Goal: Task Accomplishment & Management: Complete application form

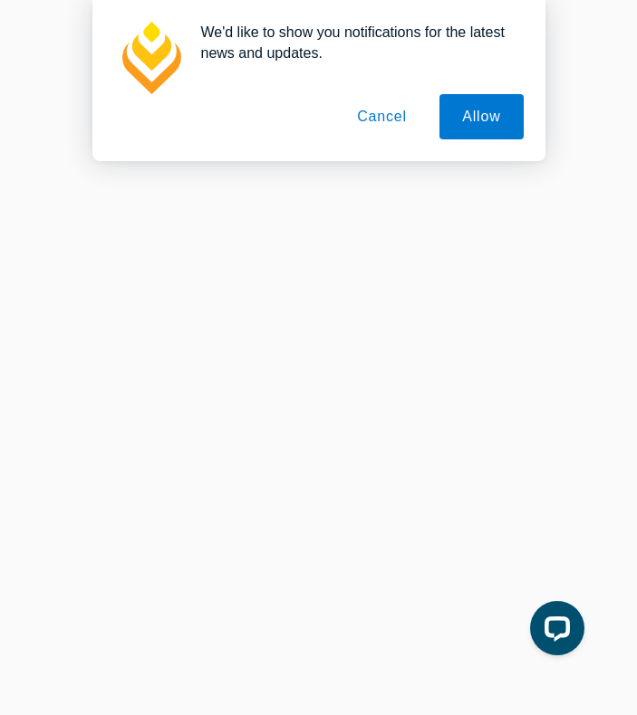
scroll to position [172, 0]
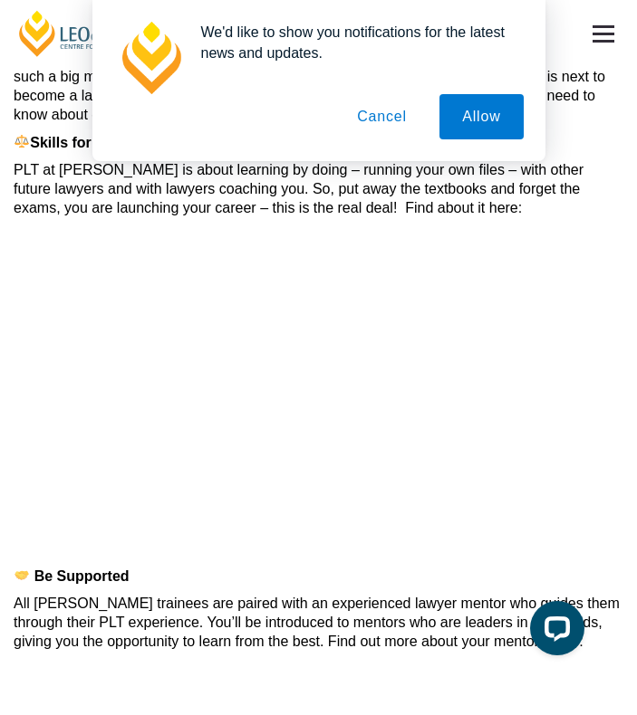
click at [386, 119] on button "Cancel" at bounding box center [381, 116] width 95 height 45
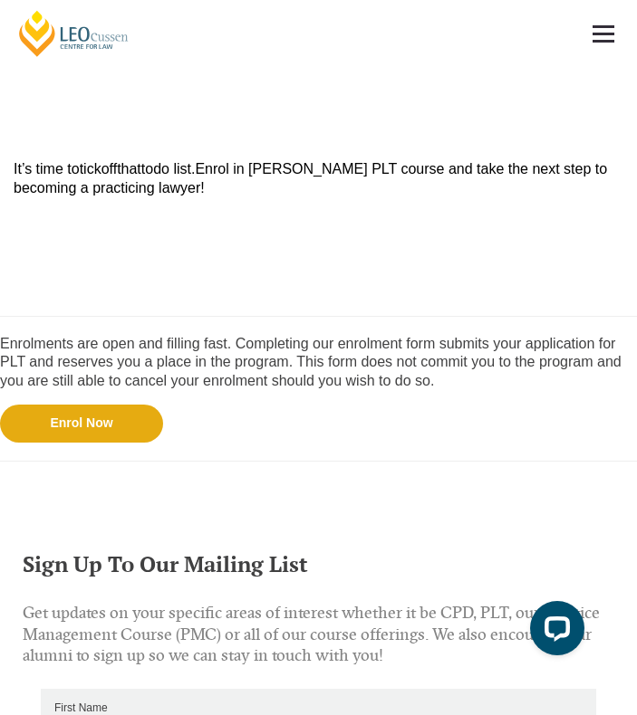
scroll to position [1862, 0]
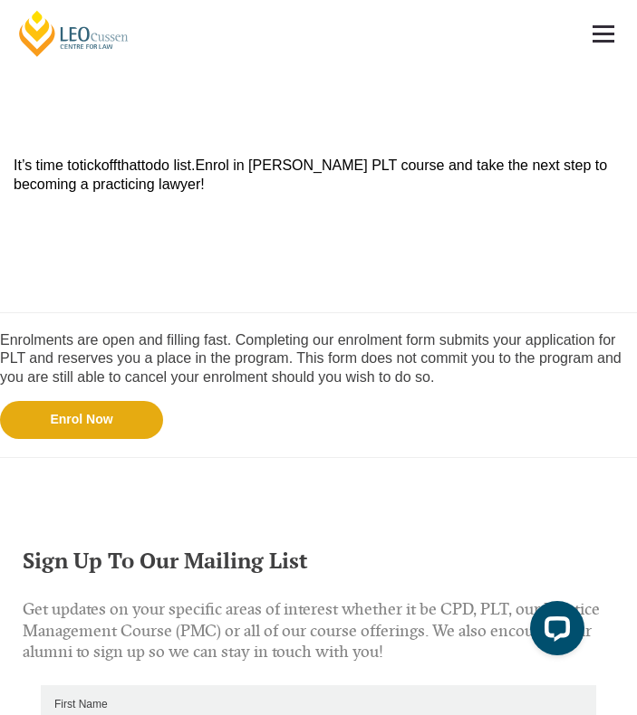
click at [114, 429] on link "Enrol Now" at bounding box center [81, 420] width 163 height 38
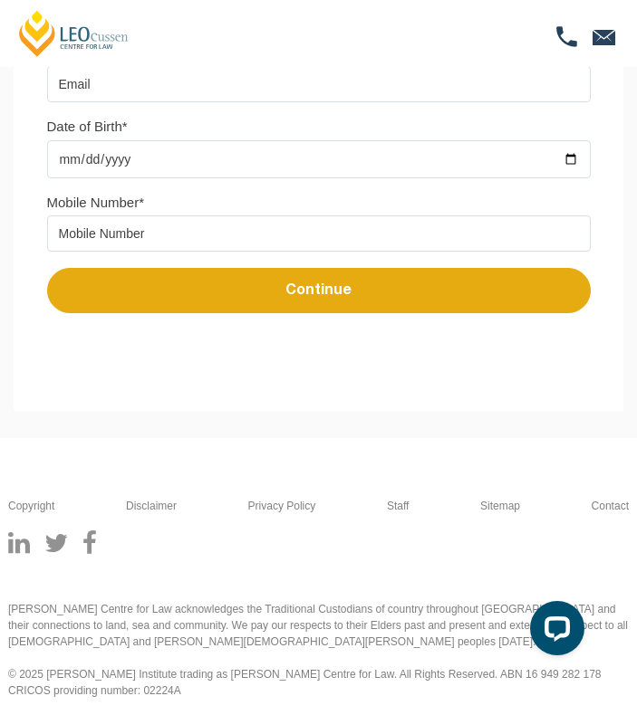
scroll to position [602, 0]
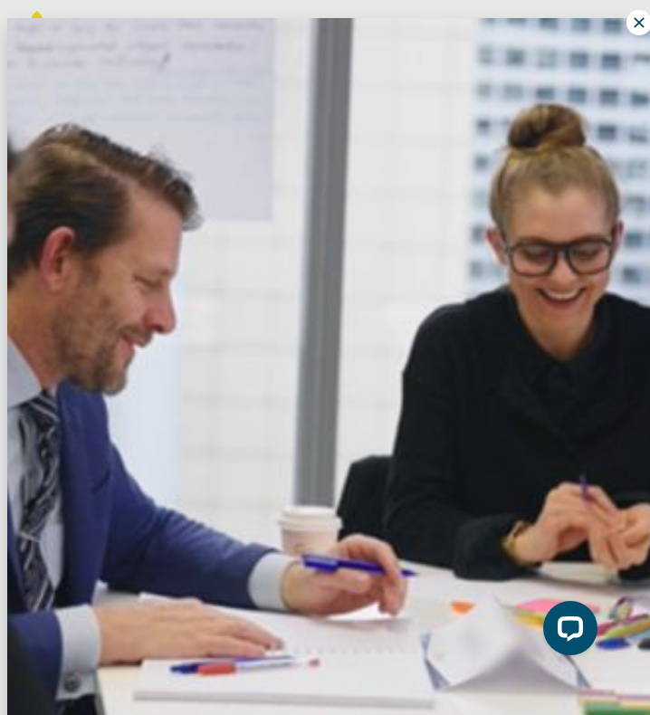
click at [627, 12] on button at bounding box center [639, 22] width 25 height 25
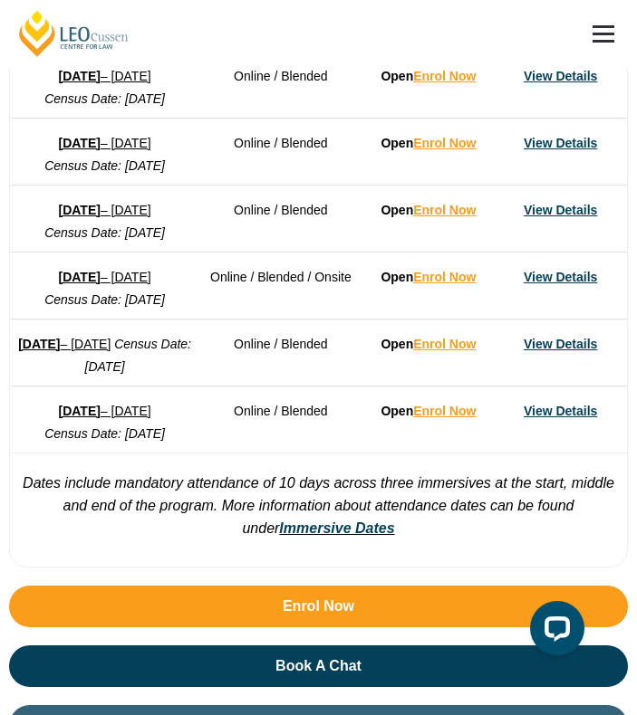
scroll to position [1558, 0]
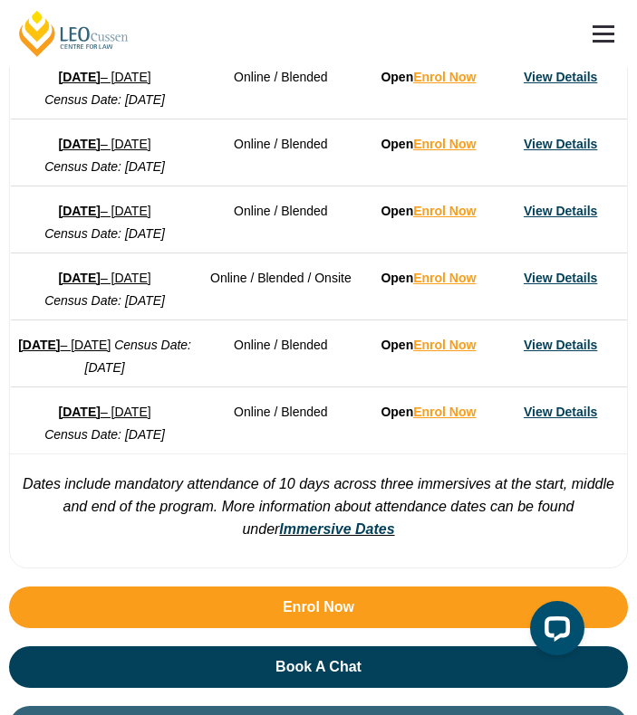
click at [577, 320] on td "View Details" at bounding box center [560, 286] width 132 height 67
click at [561, 285] on link "View Details" at bounding box center [559, 278] width 73 height 14
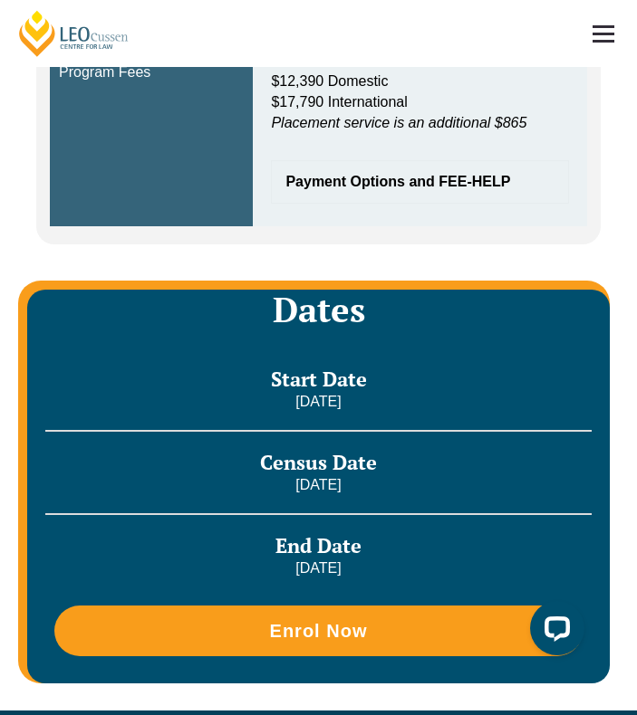
scroll to position [918, 0]
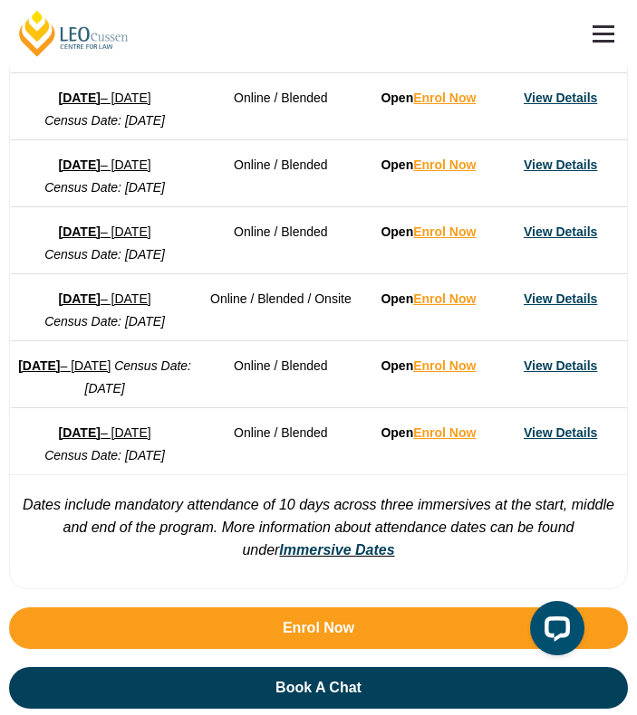
scroll to position [1535, 0]
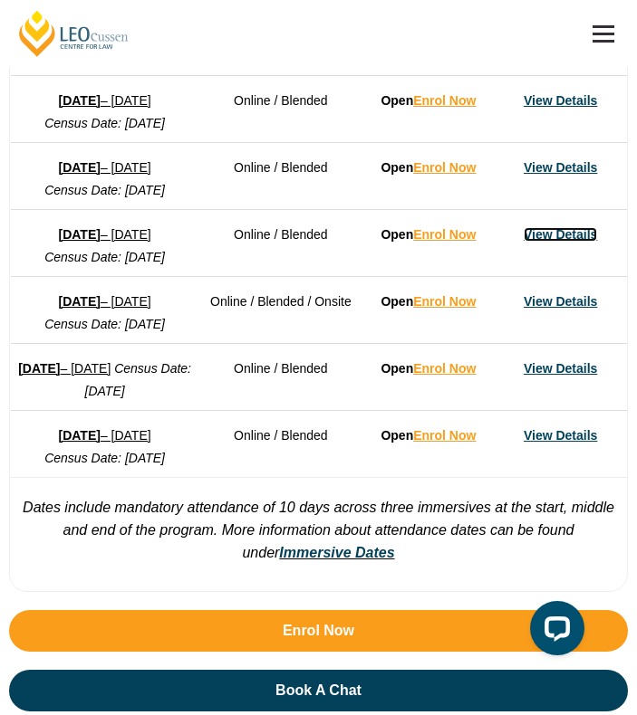
click at [551, 242] on link "View Details" at bounding box center [559, 234] width 73 height 14
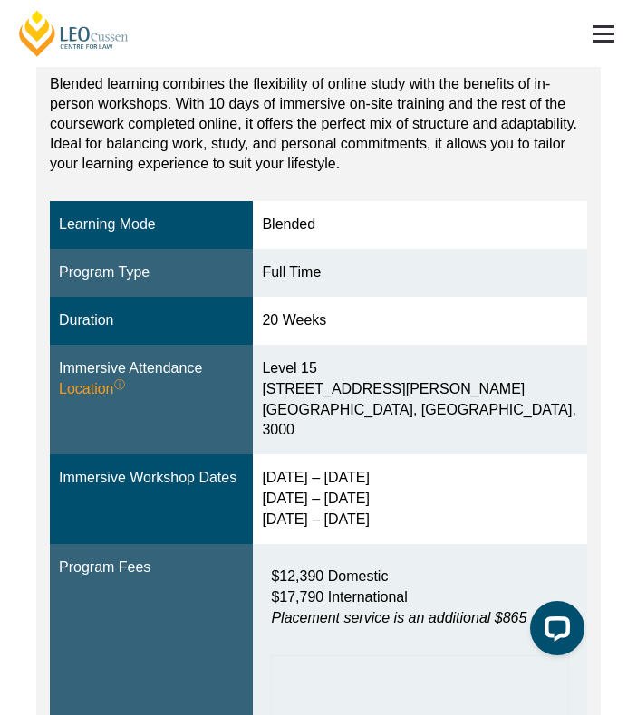
scroll to position [231, 0]
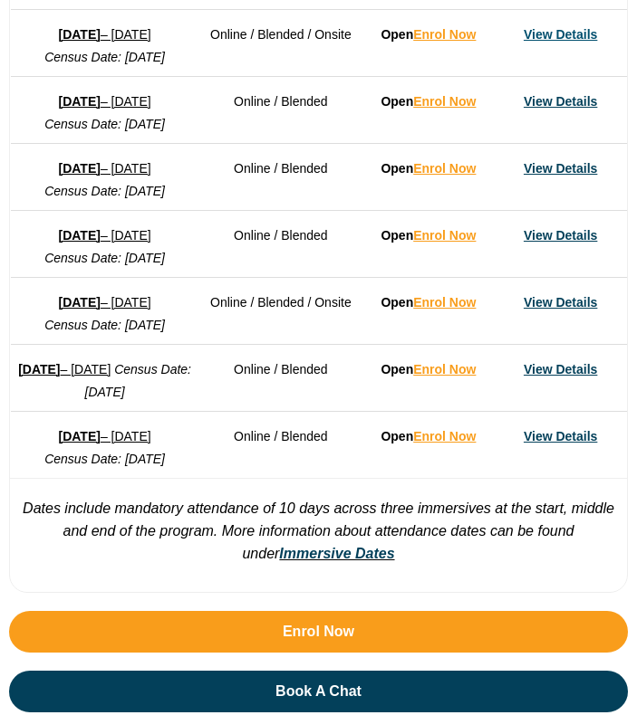
scroll to position [1535, 0]
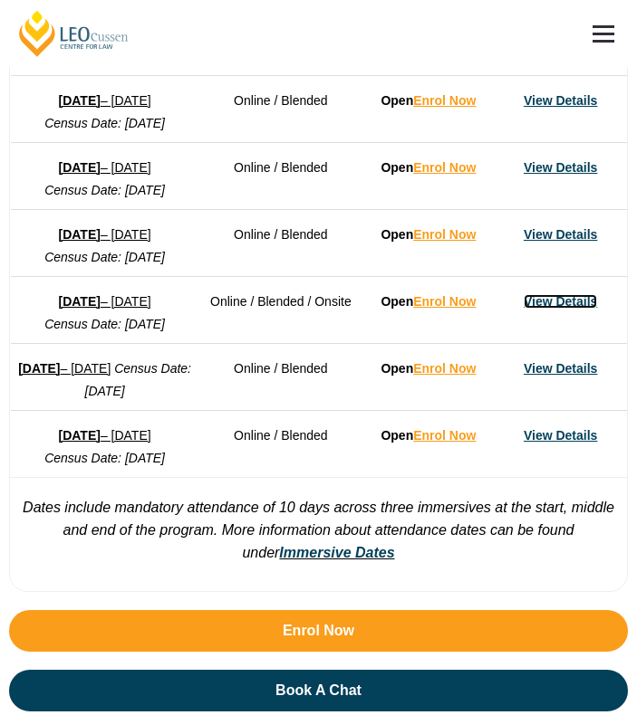
click at [545, 309] on link "View Details" at bounding box center [559, 301] width 73 height 14
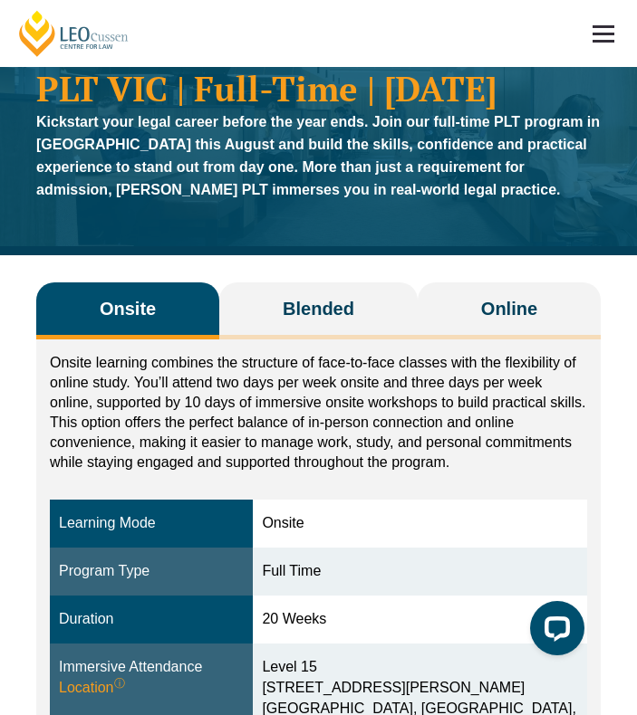
scroll to position [111, 0]
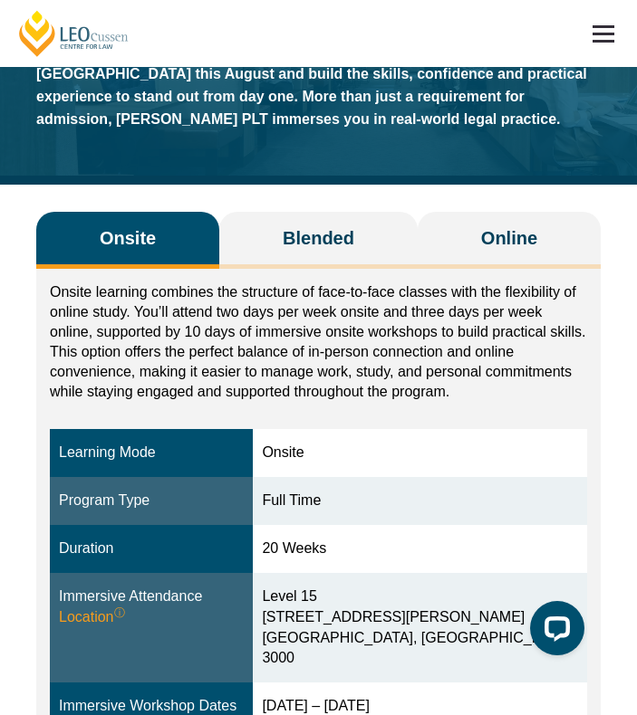
click at [557, 245] on button "Online" at bounding box center [508, 240] width 183 height 57
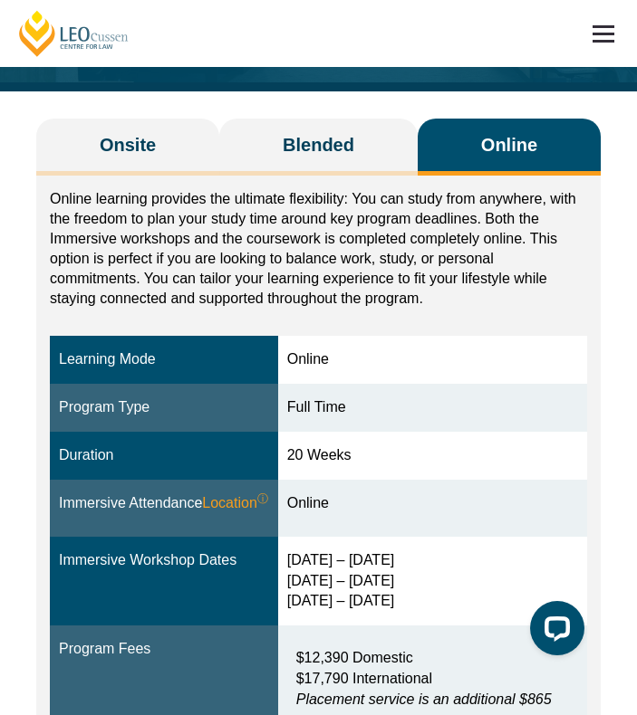
scroll to position [154, 0]
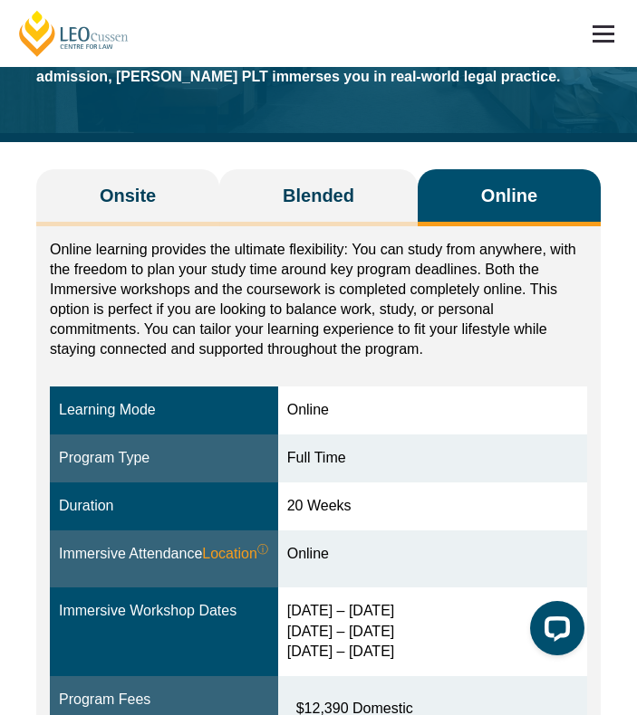
click at [314, 196] on span "Blended" at bounding box center [319, 195] width 72 height 25
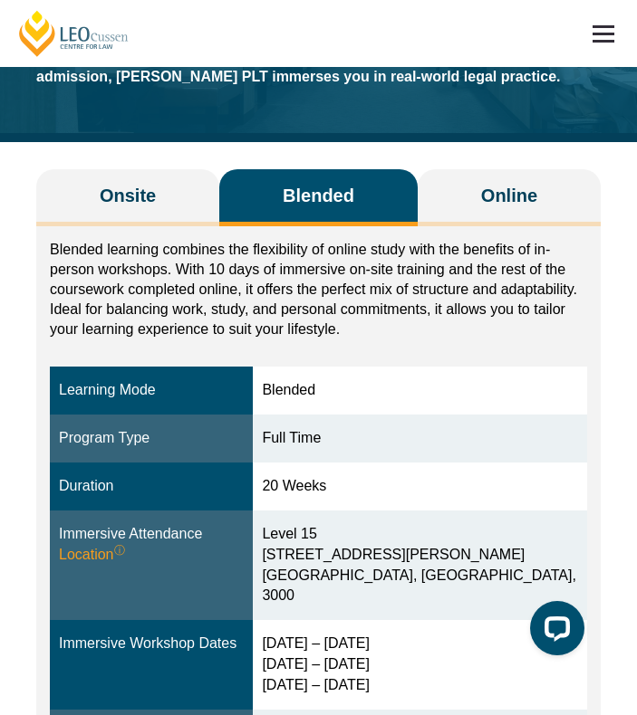
click at [160, 193] on button "Onsite" at bounding box center [127, 197] width 183 height 57
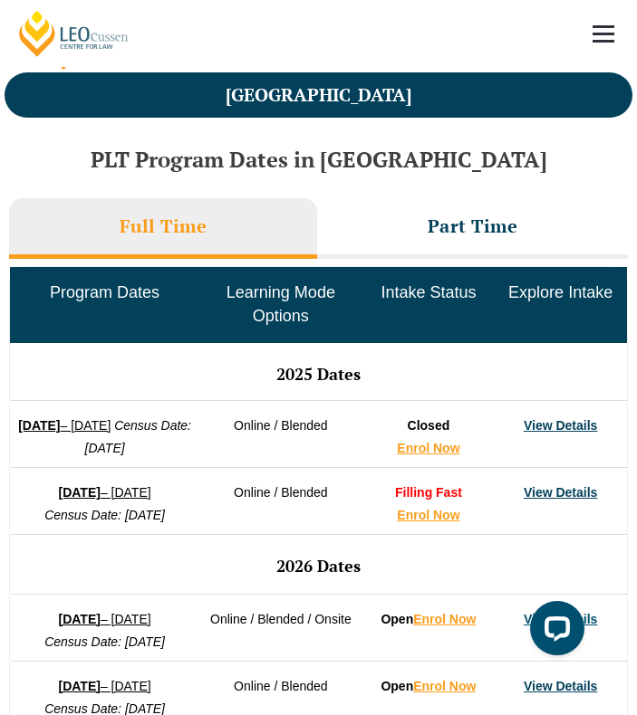
scroll to position [950, 0]
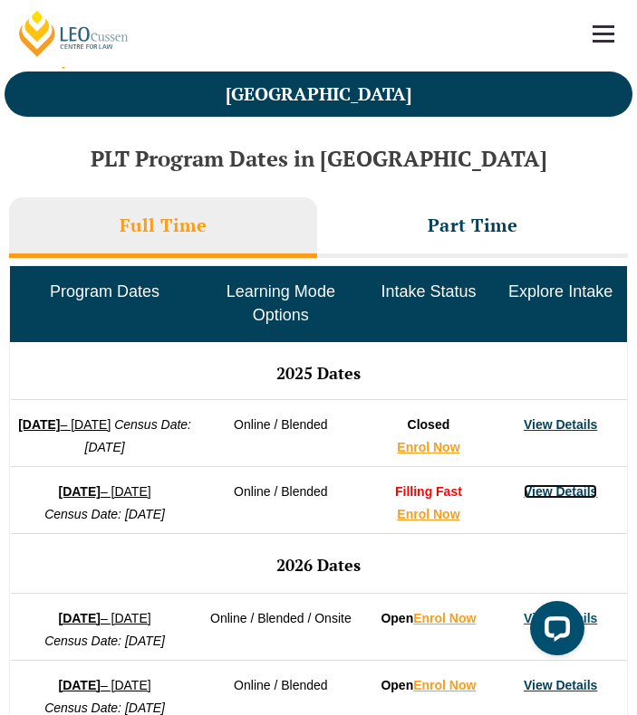
click at [543, 484] on link "View Details" at bounding box center [559, 491] width 73 height 14
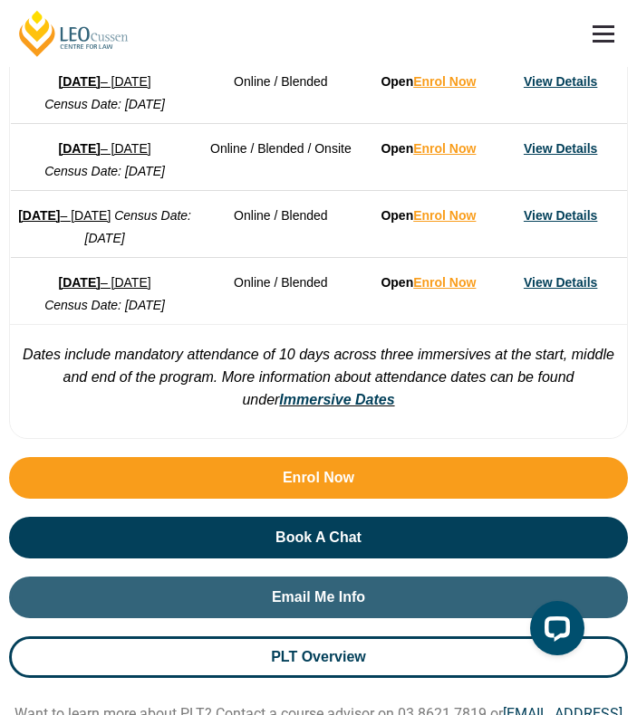
scroll to position [1689, 0]
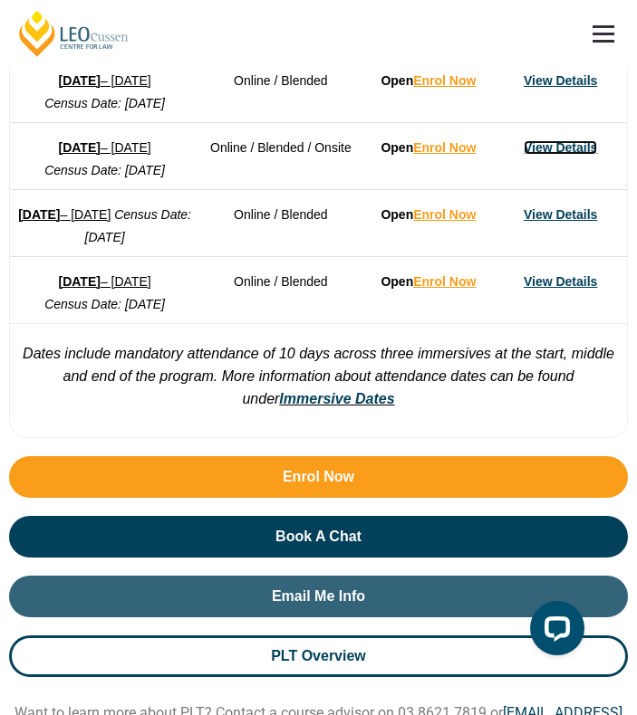
click at [551, 155] on link "View Details" at bounding box center [559, 147] width 73 height 14
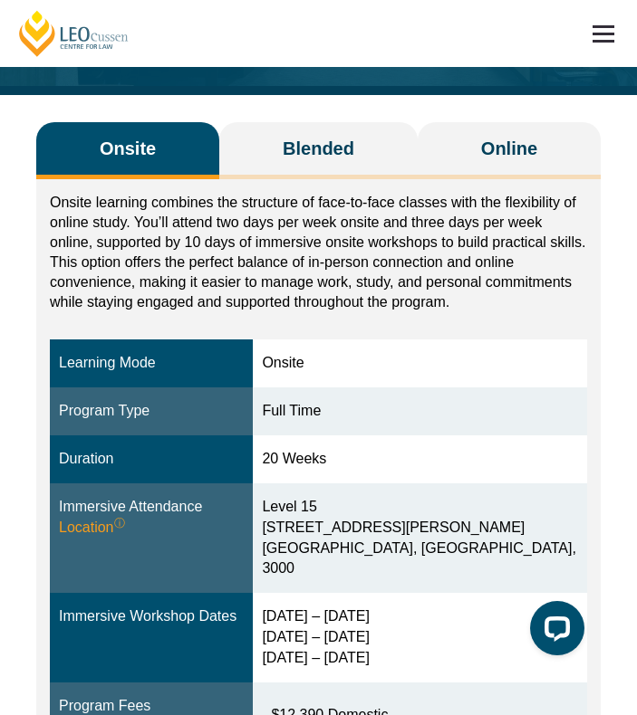
click at [345, 139] on span "Blended" at bounding box center [319, 148] width 72 height 25
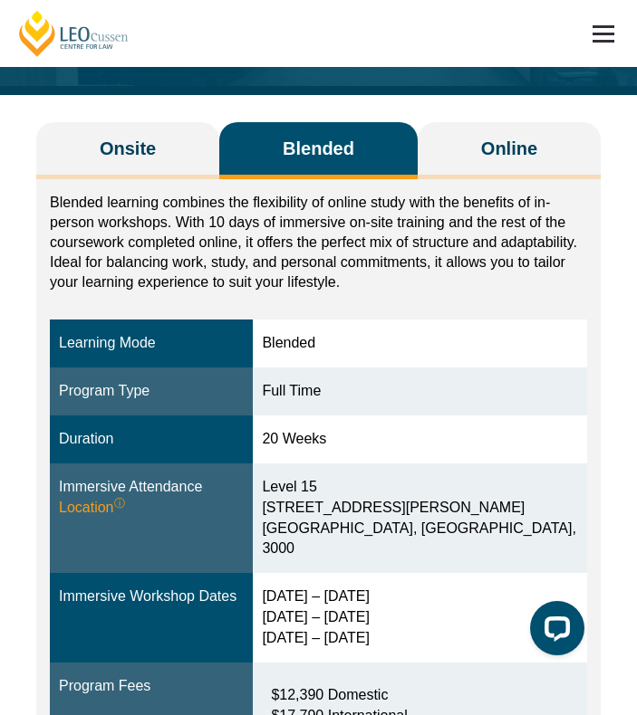
click at [143, 158] on span "Onsite" at bounding box center [128, 148] width 56 height 25
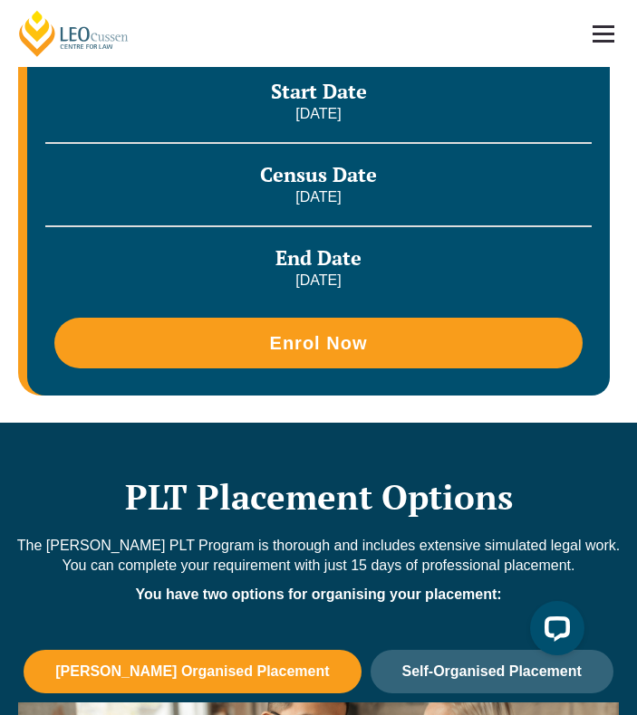
scroll to position [1126, 0]
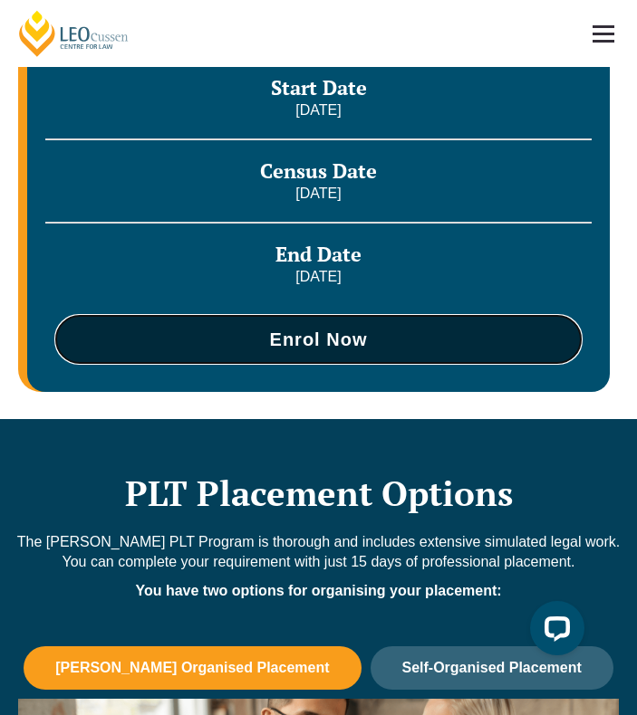
click at [383, 341] on span "Enrol Now" at bounding box center [318, 339] width 510 height 18
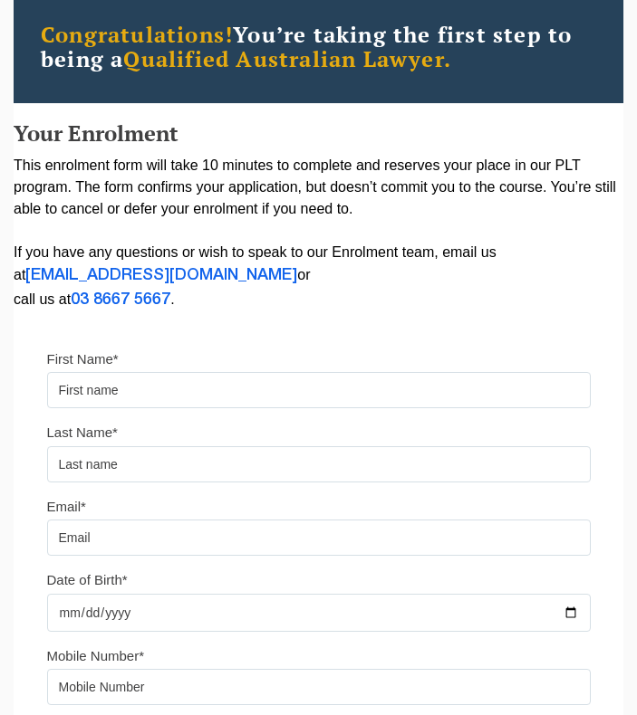
scroll to position [134, 0]
click at [274, 384] on input "First Name*" at bounding box center [318, 390] width 543 height 36
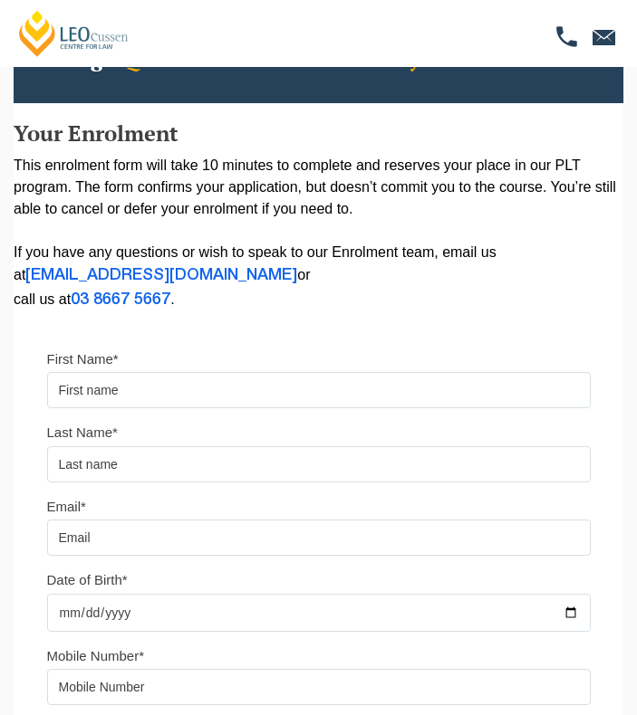
type input "Axelle"
type input "Linossier"
type input "0413622979"
click at [169, 547] on input "Email*" at bounding box center [318, 538] width 543 height 36
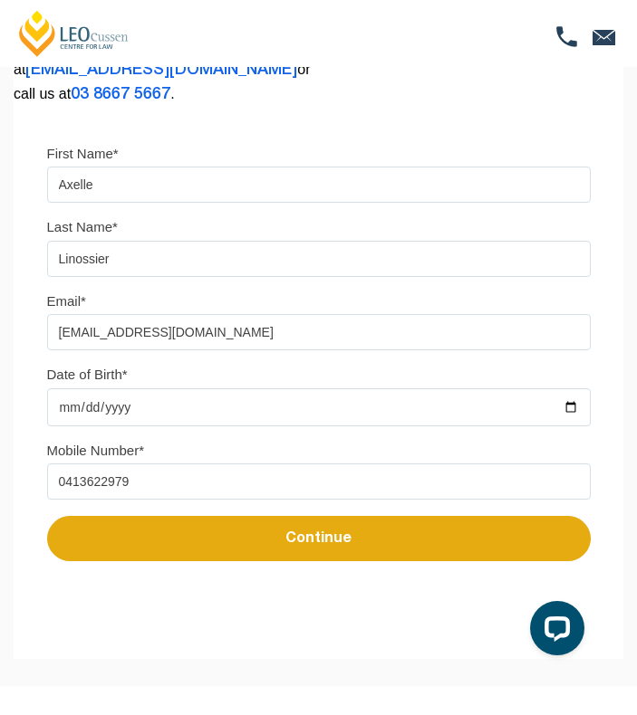
scroll to position [341, 0]
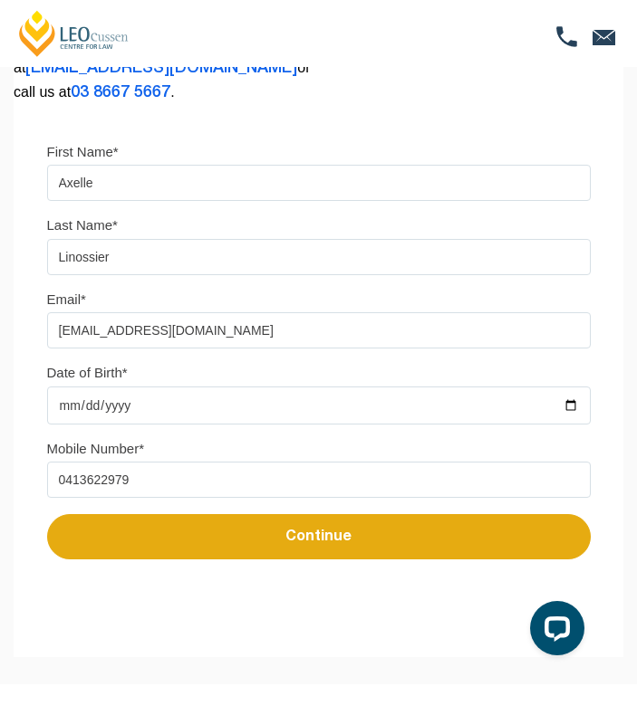
type input "axelle.linossier@gmail.com"
click at [91, 397] on input "Date of Birth*" at bounding box center [318, 406] width 543 height 38
type input "2002-10-05"
click at [139, 627] on form "Please note that your information is saved on our server as you enter it. Step …" at bounding box center [318, 630] width 609 height 54
click at [263, 543] on button "Continue" at bounding box center [318, 536] width 543 height 45
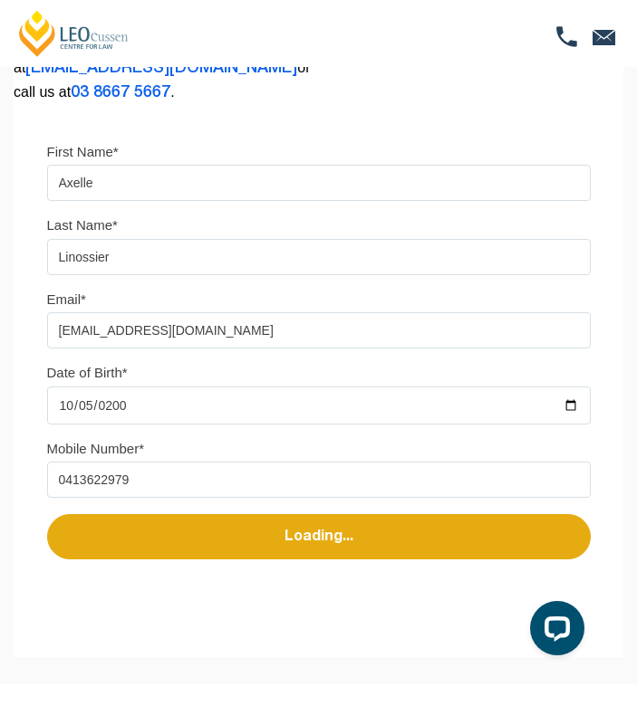
select select
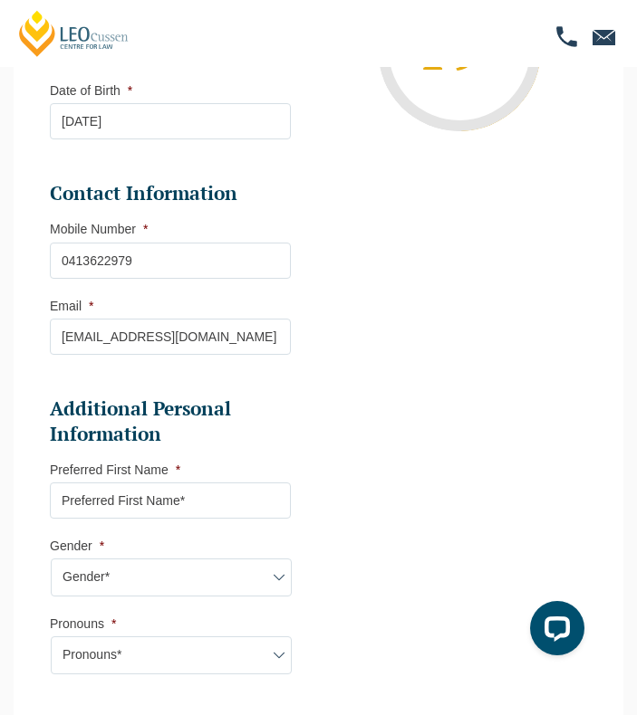
scroll to position [381, 0]
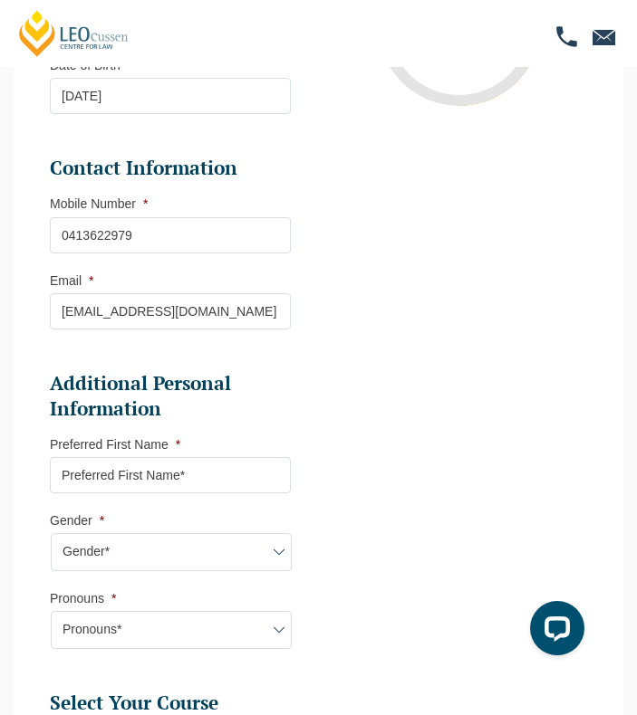
click at [214, 483] on input "Preferred First Name *" at bounding box center [170, 475] width 241 height 36
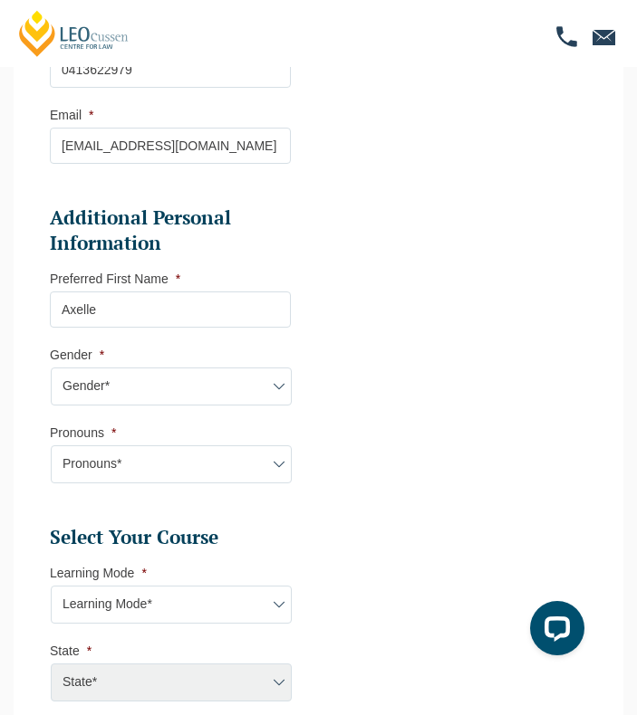
scroll to position [579, 0]
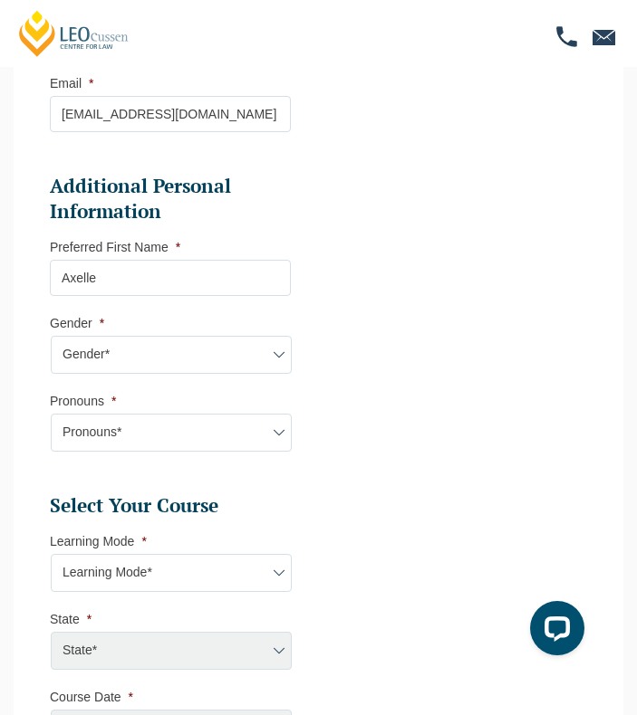
type input "Axelle"
click at [156, 351] on select "Gender* Male Female Nonbinary Intersex Prefer not to disclose Other" at bounding box center [171, 355] width 241 height 38
select select "Prefer not to disclose"
click at [51, 336] on select "Gender* Male Female Nonbinary Intersex Prefer not to disclose Other" at bounding box center [171, 355] width 241 height 38
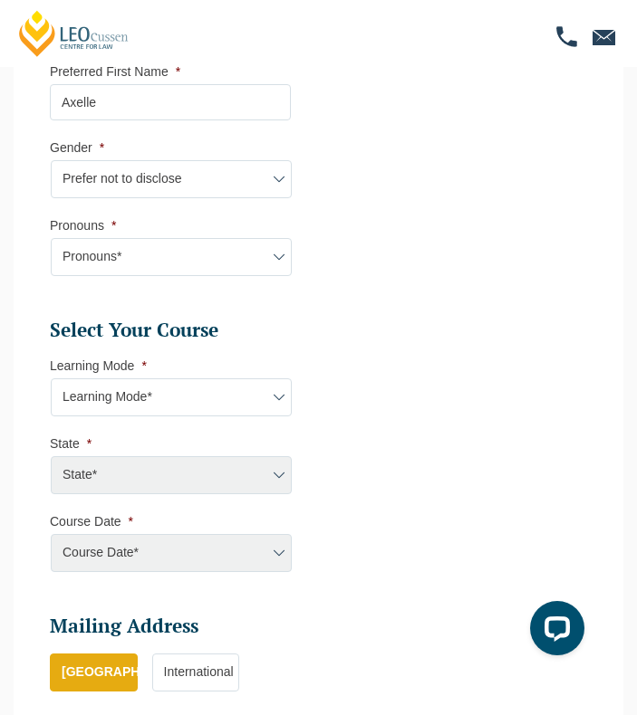
scroll to position [756, 0]
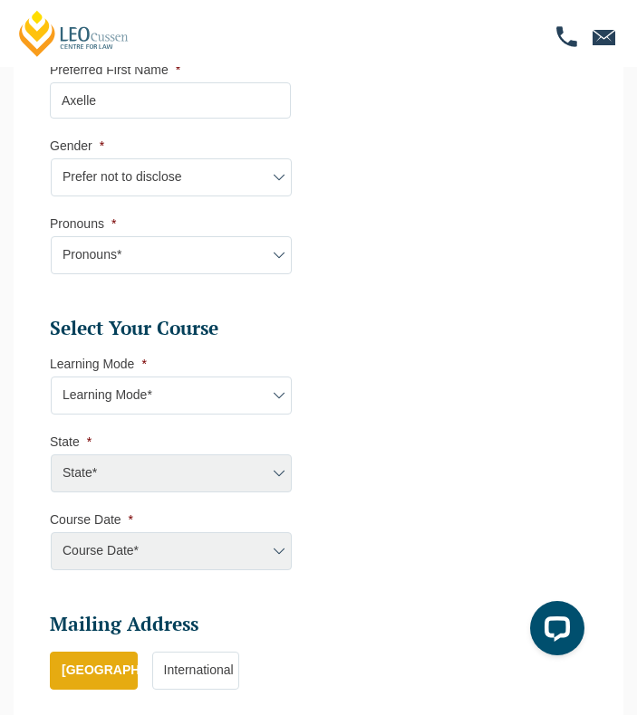
click at [278, 262] on select "Pronouns* She/Her/Hers He/Him/His They/Them/Theirs Other Prefer not to disclose" at bounding box center [171, 255] width 241 height 38
click at [51, 236] on select "Pronouns* She/Her/Hers He/Him/His They/Them/Theirs Other Prefer not to disclose" at bounding box center [171, 255] width 241 height 38
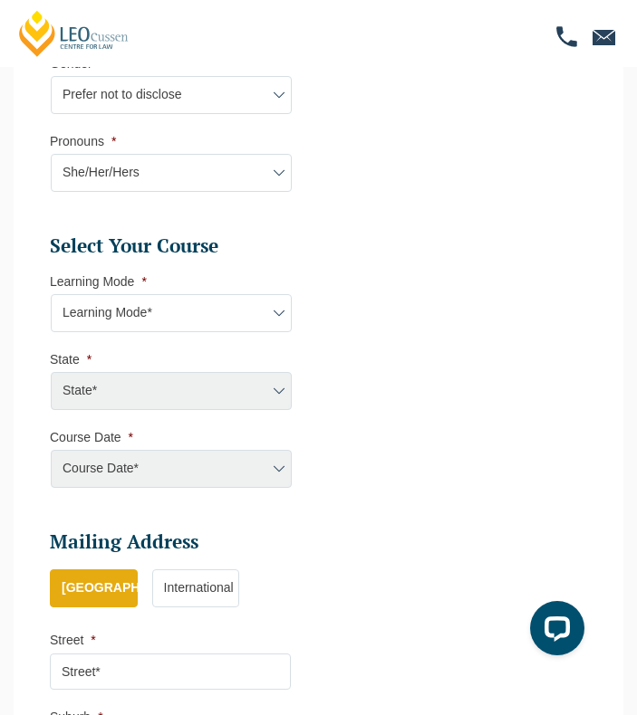
scroll to position [838, 0]
click at [183, 317] on select "Learning Mode* Online Full Time Learning Online Part Time Learning Blended Full…" at bounding box center [171, 314] width 241 height 38
click at [207, 177] on select "Pronouns* She/Her/Hers He/Him/His They/Them/Theirs Other Prefer not to disclose" at bounding box center [171, 174] width 241 height 38
select select "Other"
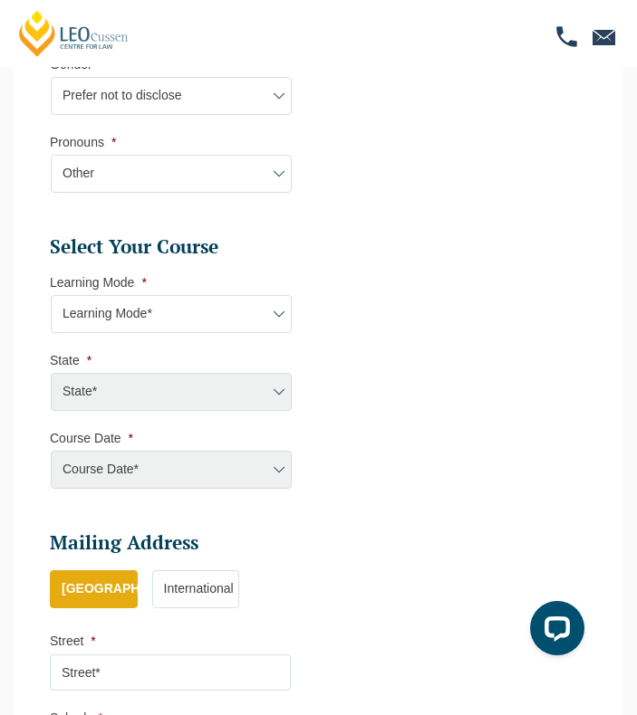
click at [51, 155] on select "Pronouns* She/Her/Hers He/Him/His They/Them/Theirs Other Prefer not to disclose" at bounding box center [171, 174] width 241 height 38
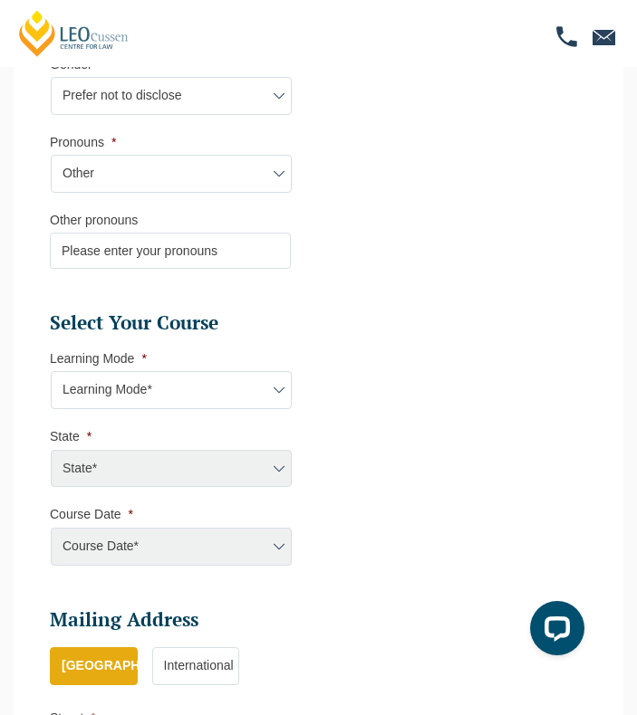
click at [147, 249] on input "Other pronouns" at bounding box center [170, 251] width 241 height 36
type input "She/They"
click at [302, 329] on li "Select Your Course" at bounding box center [177, 323] width 255 height 25
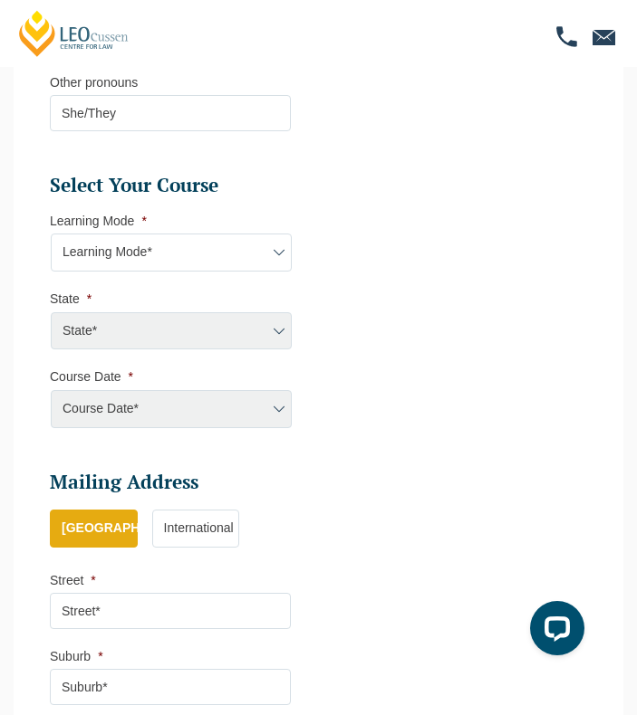
scroll to position [976, 0]
click at [267, 262] on select "Learning Mode* Online Full Time Learning Online Part Time Learning Blended Full…" at bounding box center [171, 252] width 241 height 38
select select "Onsite Full Time Learning"
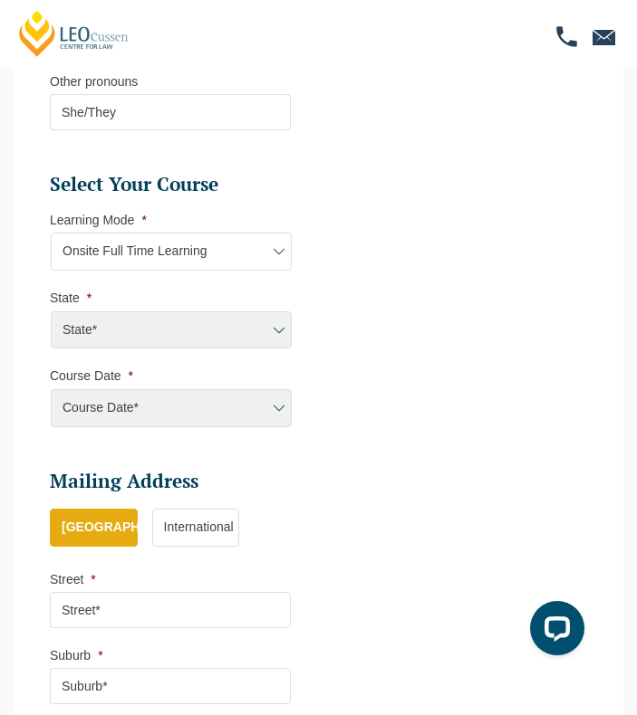
click at [51, 233] on select "Learning Mode* Online Full Time Learning Online Part Time Learning Blended Full…" at bounding box center [171, 252] width 241 height 38
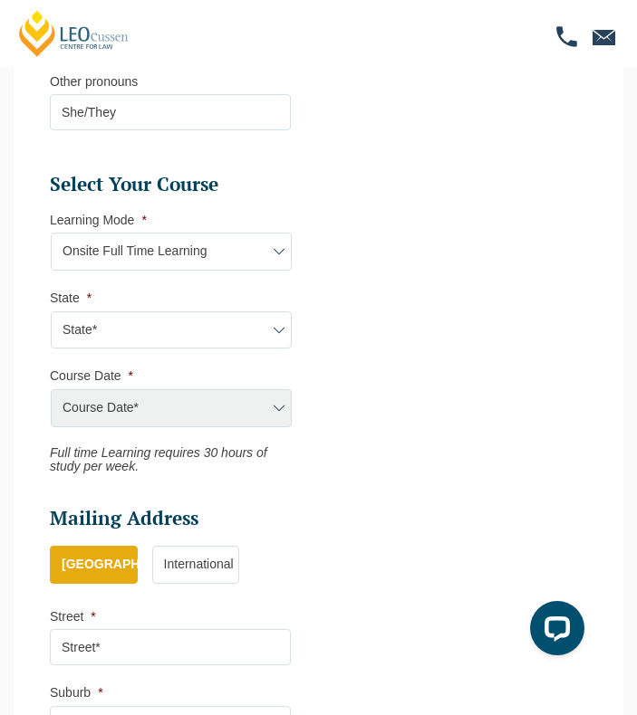
click at [187, 329] on select "State* VIC" at bounding box center [171, 330] width 241 height 38
select select "VIC"
click at [51, 311] on select "State* VIC" at bounding box center [171, 330] width 241 height 38
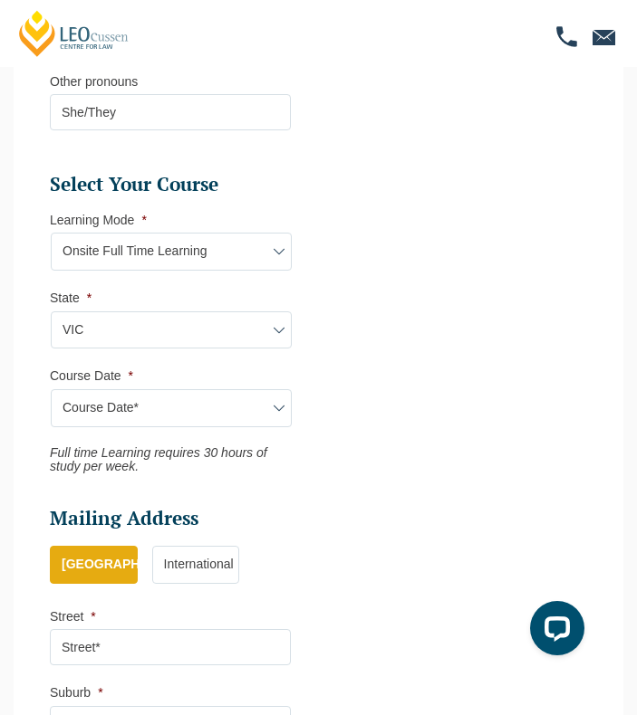
click at [120, 425] on select "Course Date* January 2026 (27-Jan-2026 to 12-Jun-2026) August 2026 (03-Aug-2026…" at bounding box center [171, 408] width 241 height 38
select select "August 2026 (03-Aug-2026 to 18-Dec-2026)"
click at [51, 389] on select "Course Date* January 2026 (27-Jan-2026 to 12-Jun-2026) August 2026 (03-Aug-2026…" at bounding box center [171, 408] width 241 height 38
type input "Intake 08 August 2026 FT"
type input "Practical Legal Training (VIC)"
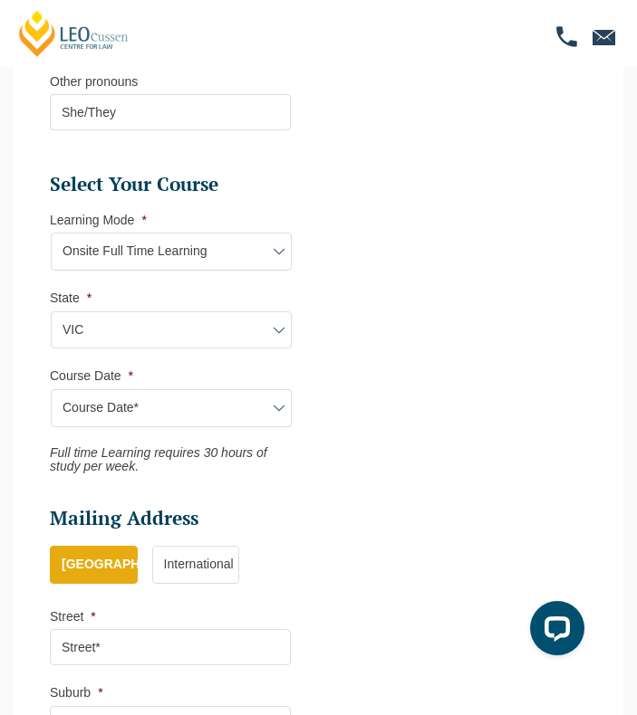
select select "VIC PLT (AUG) 2026 Full Time Onsite"
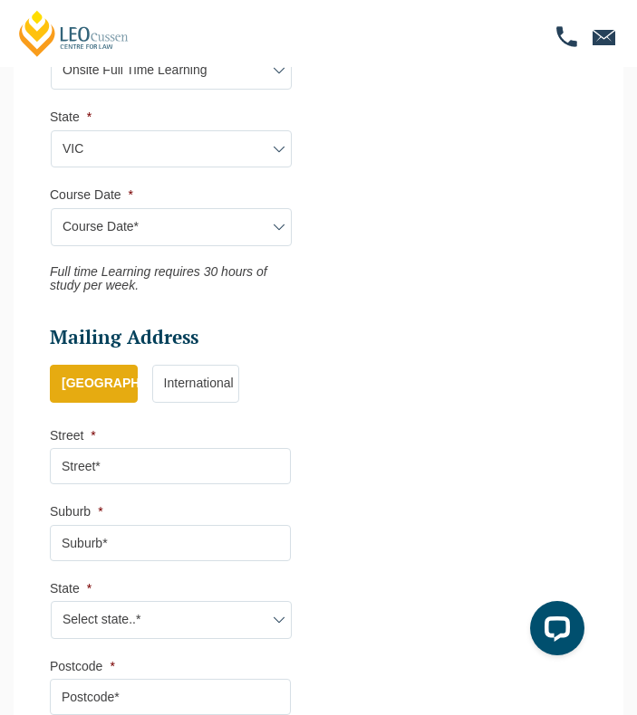
scroll to position [1158, 0]
click at [241, 470] on input "Street *" at bounding box center [170, 465] width 241 height 36
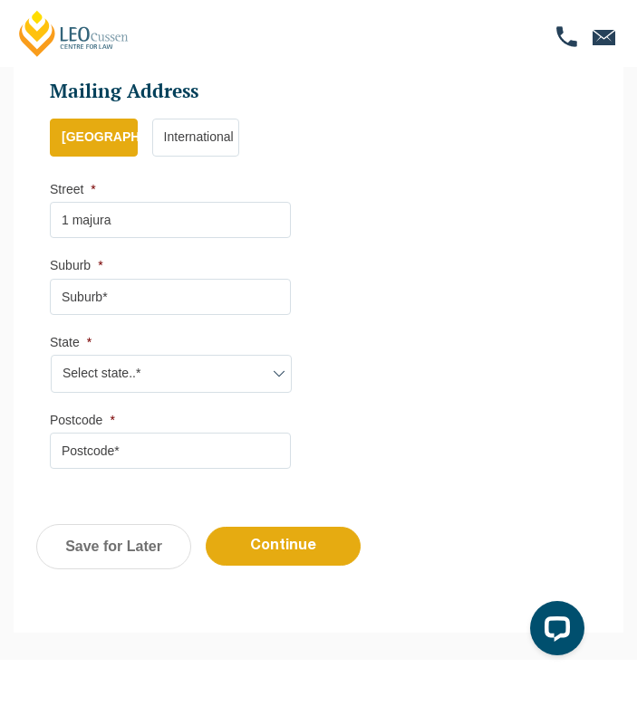
scroll to position [1405, 0]
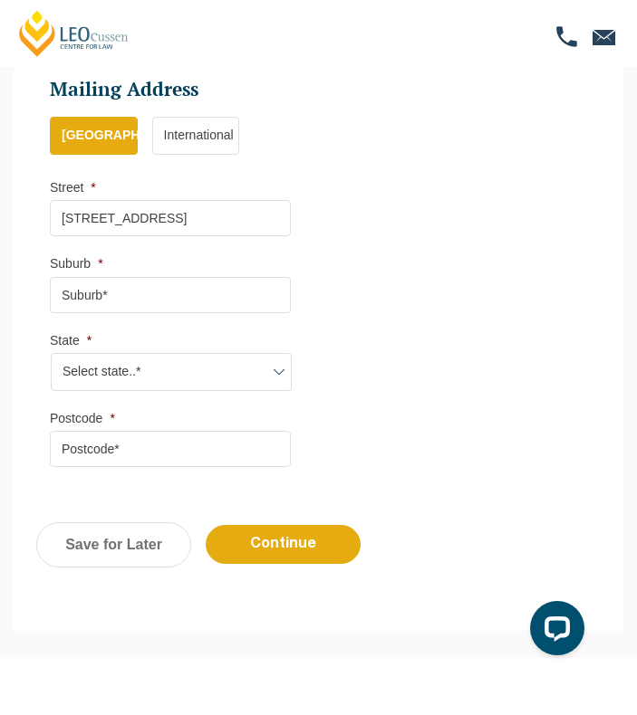
type input "1 majura avenue"
click at [138, 291] on input "Suburb *" at bounding box center [170, 295] width 241 height 36
type input "Dickson"
click at [110, 383] on select "Select state..* VIC WA QLD SA NSW NT ACT TAS" at bounding box center [171, 372] width 241 height 38
select select "ACT"
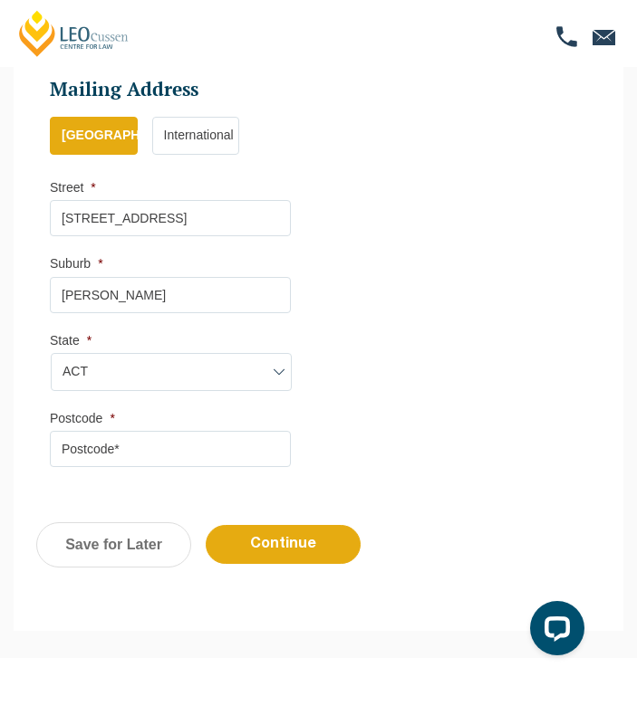
click at [51, 353] on select "Select state..* VIC WA QLD SA NSW NT ACT TAS" at bounding box center [171, 372] width 241 height 38
click at [114, 459] on input "Postcode *" at bounding box center [170, 449] width 241 height 36
type input "2602"
click at [311, 541] on input "Continue" at bounding box center [283, 544] width 155 height 39
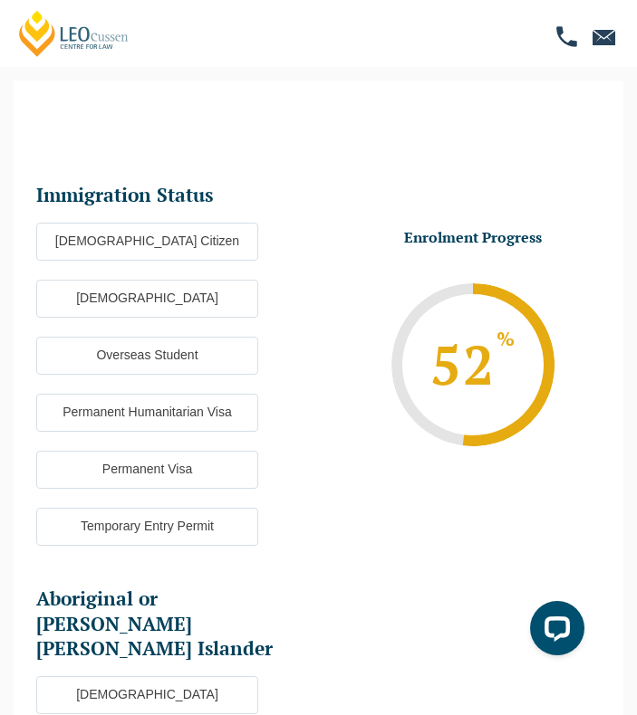
scroll to position [62, 0]
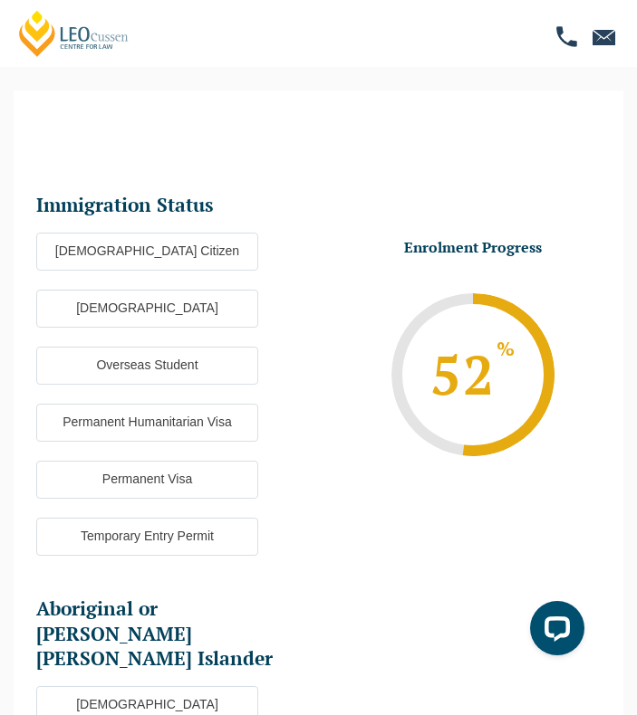
click at [198, 239] on label "Australian Citizen" at bounding box center [147, 252] width 222 height 38
click at [0, 0] on input "Australian Citizen" at bounding box center [0, 0] width 0 height 0
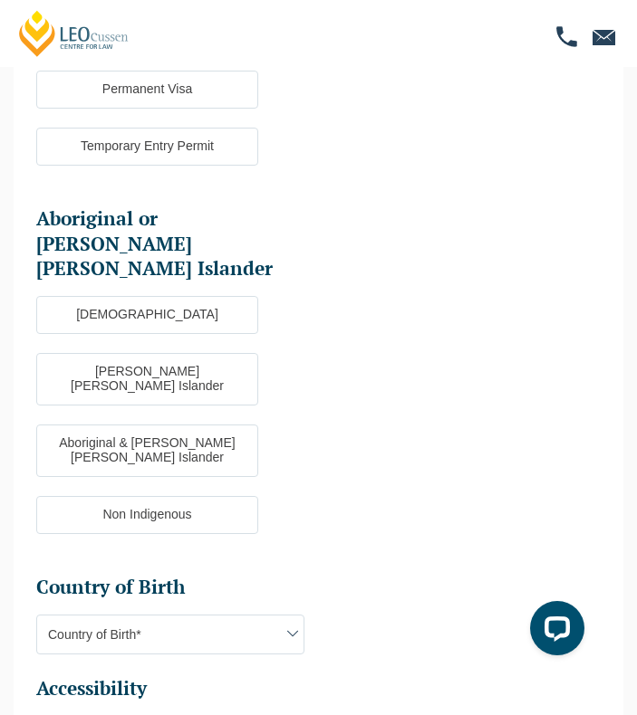
scroll to position [455, 0]
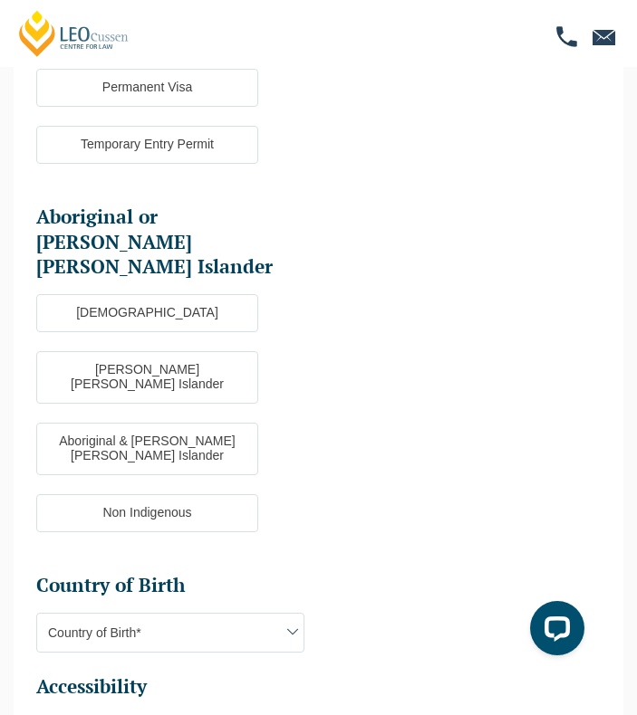
click at [179, 494] on label "Non Indigenous" at bounding box center [147, 513] width 222 height 38
click at [0, 0] on input "Non Indigenous" at bounding box center [0, 0] width 0 height 0
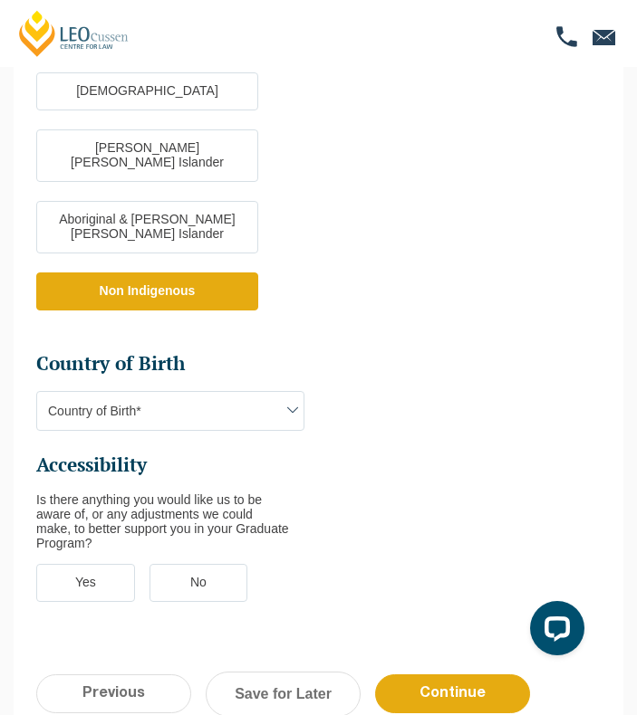
scroll to position [678, 0]
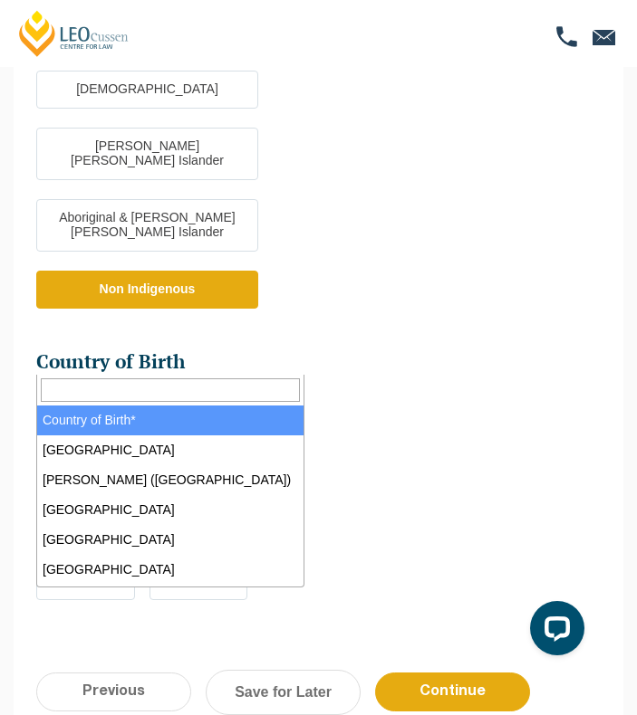
click at [174, 390] on span "Country of Birth*" at bounding box center [170, 409] width 266 height 38
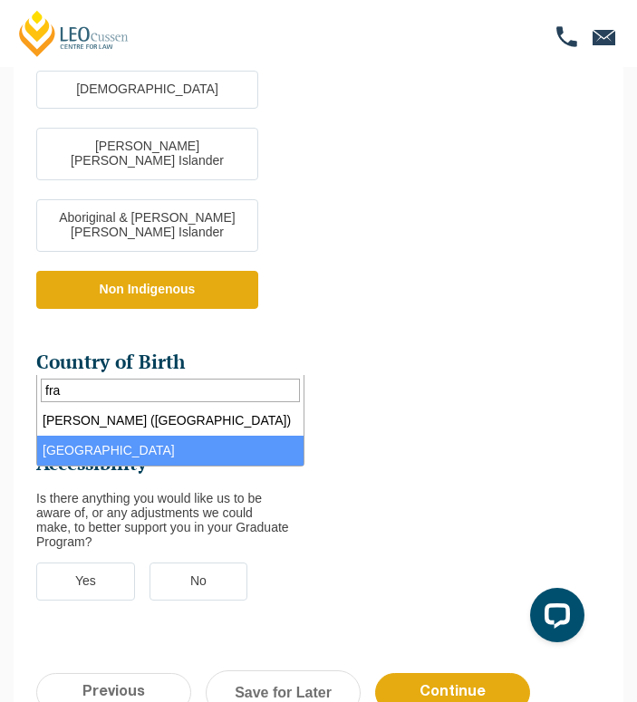
type input "fra"
select select "France 2303"
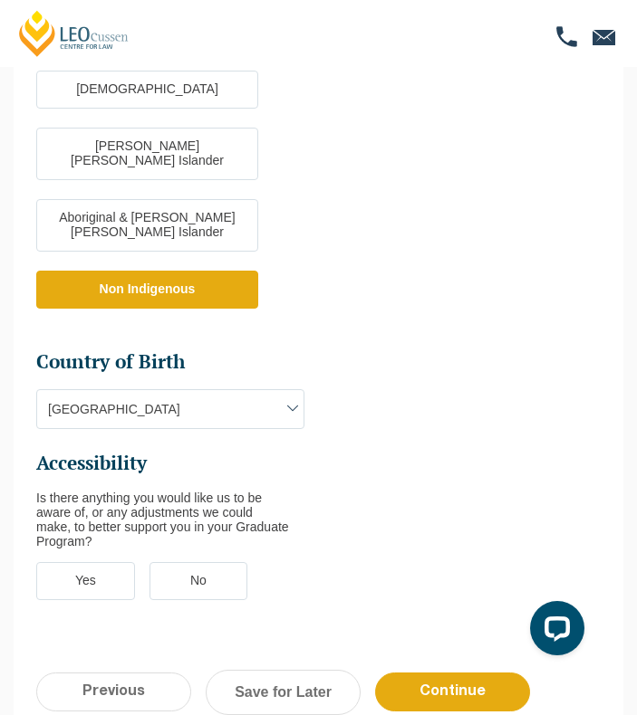
click at [202, 562] on label "No" at bounding box center [198, 581] width 99 height 38
click at [0, 0] on input "No" at bounding box center [0, 0] width 0 height 0
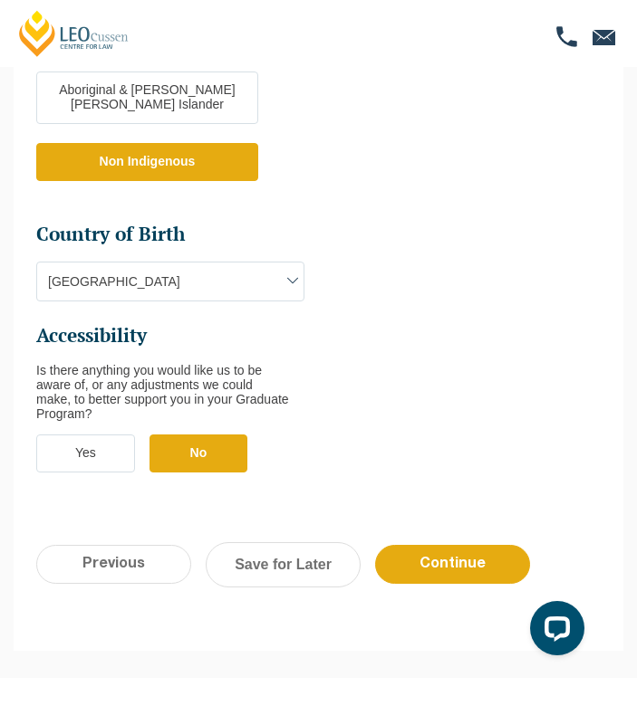
click at [460, 545] on input "Continue" at bounding box center [452, 564] width 155 height 39
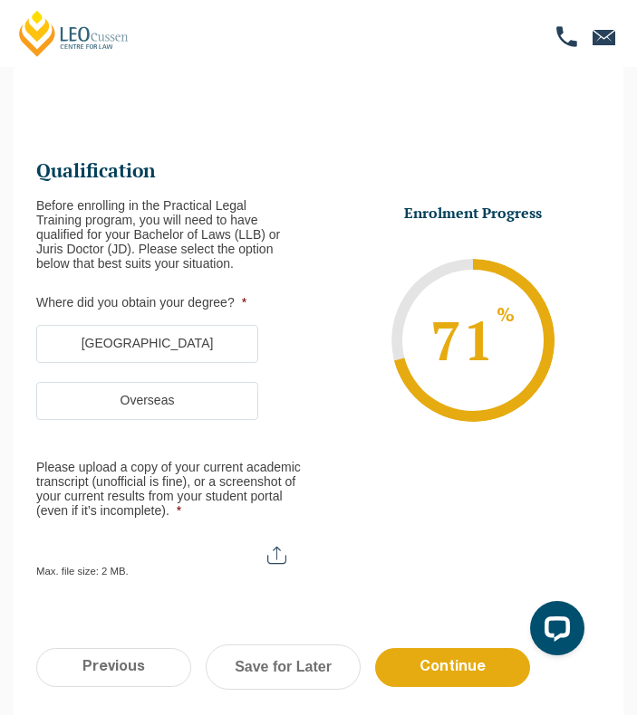
scroll to position [62, 0]
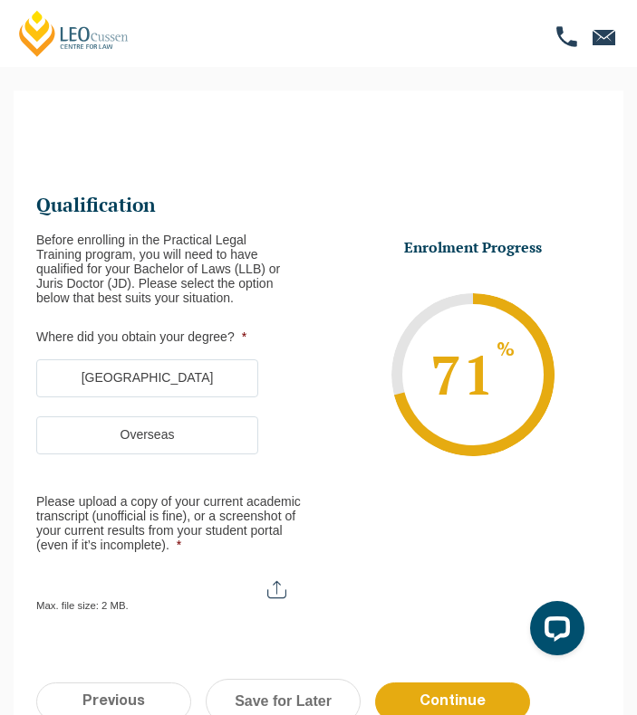
click at [184, 378] on label "Australia" at bounding box center [147, 378] width 222 height 38
click at [0, 0] on input "Australia" at bounding box center [0, 0] width 0 height 0
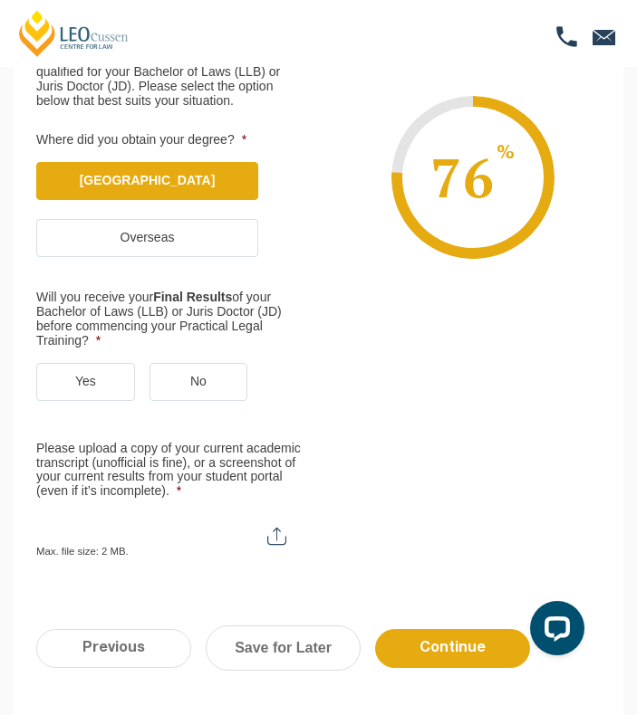
scroll to position [273, 0]
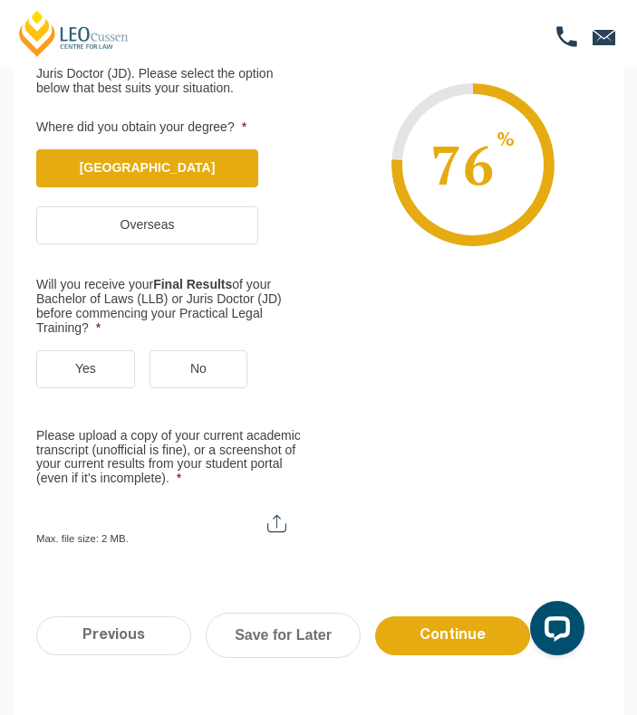
click at [99, 366] on label "Yes" at bounding box center [85, 369] width 99 height 38
click at [0, 0] on input "Yes" at bounding box center [0, 0] width 0 height 0
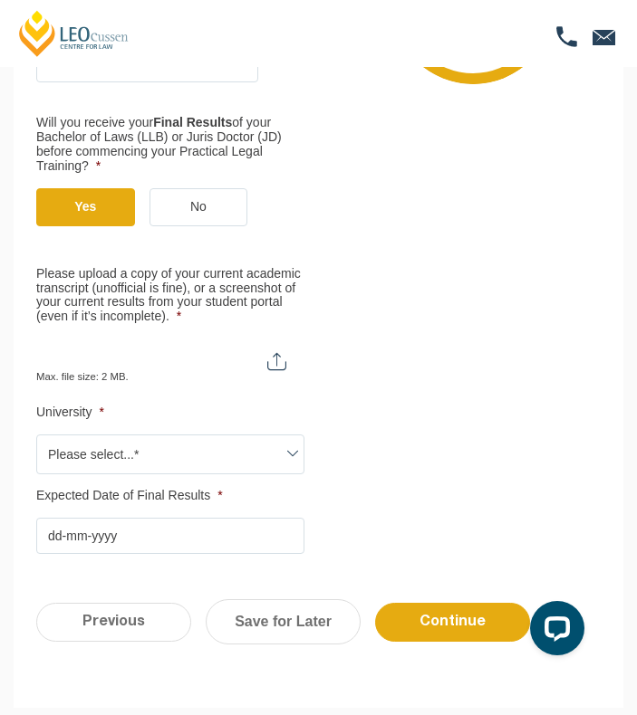
scroll to position [437, 0]
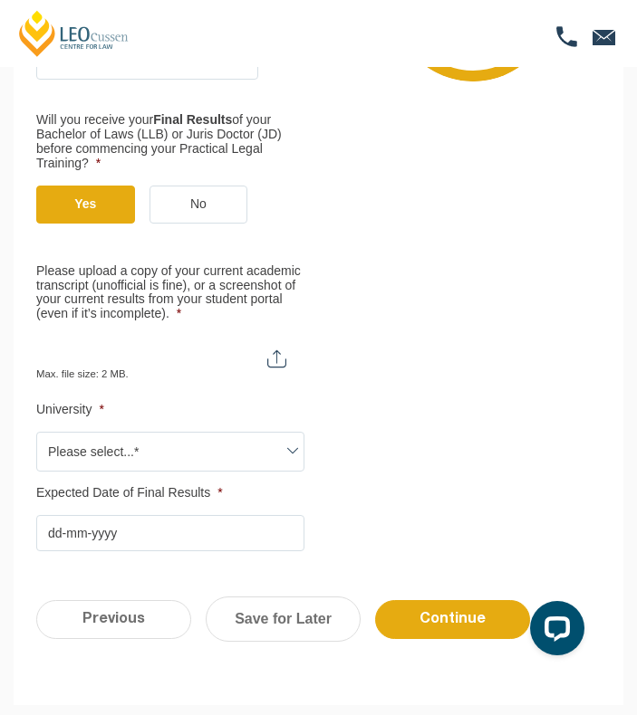
click at [210, 455] on span "Please select...*" at bounding box center [170, 452] width 266 height 38
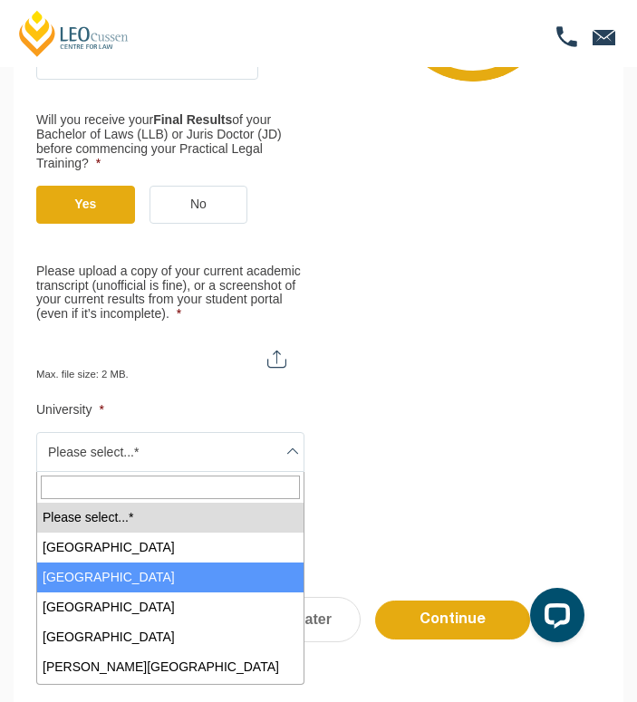
select select "Australian National University"
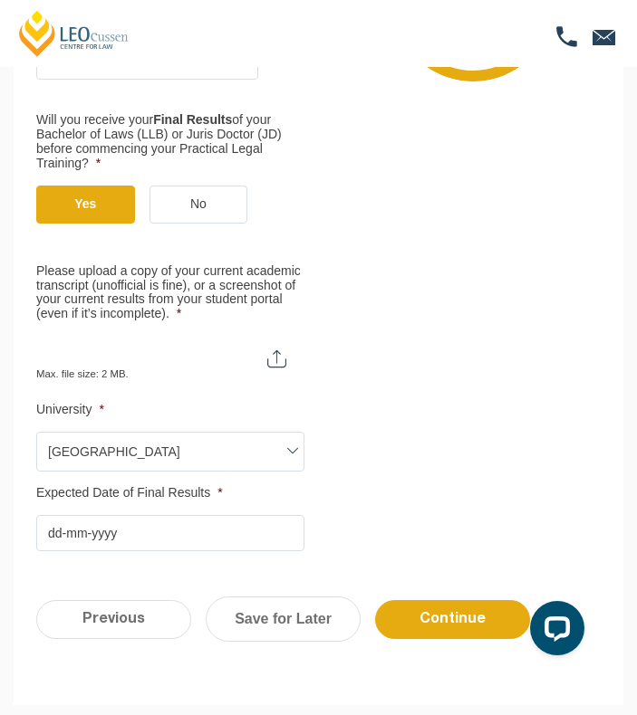
click at [127, 541] on input "Expected Date of Final Results *" at bounding box center [170, 533] width 268 height 36
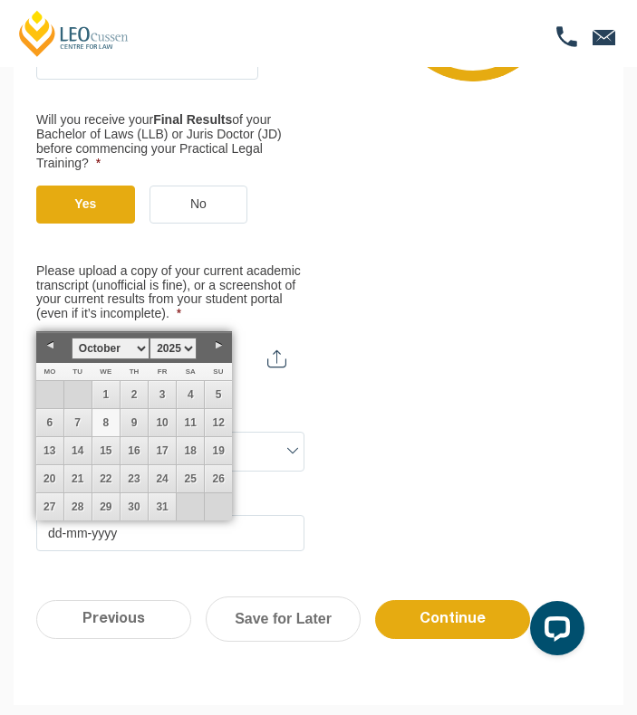
click at [407, 461] on ul "Qualification Before enrolling in the Practical Legal Training program, you wil…" at bounding box center [318, 183] width 564 height 736
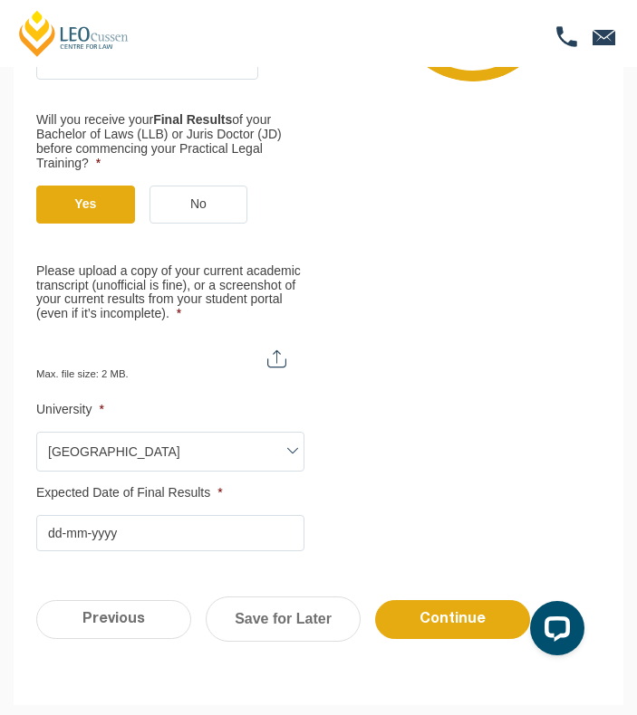
click at [264, 355] on input "Please upload a copy of your current academic transcript (unofficial is fine), …" at bounding box center [170, 351] width 268 height 31
type input "C:\fakepath\statement of results.pdf"
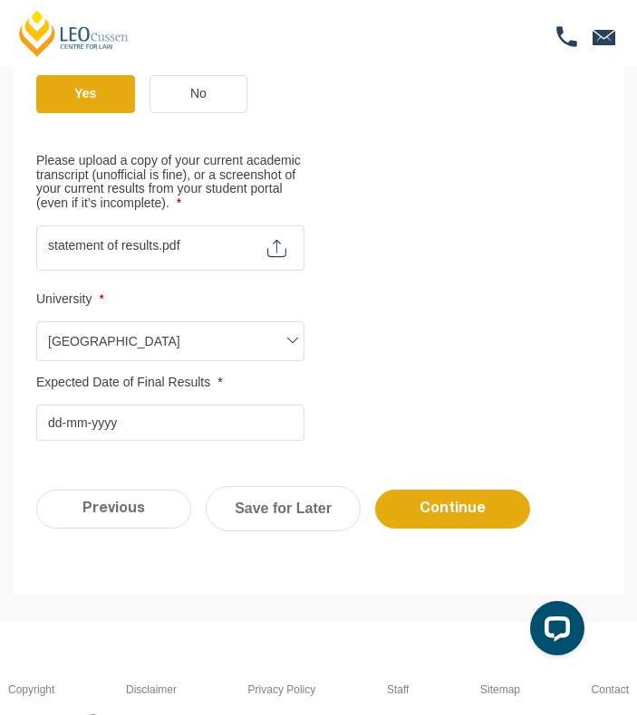
scroll to position [554, 0]
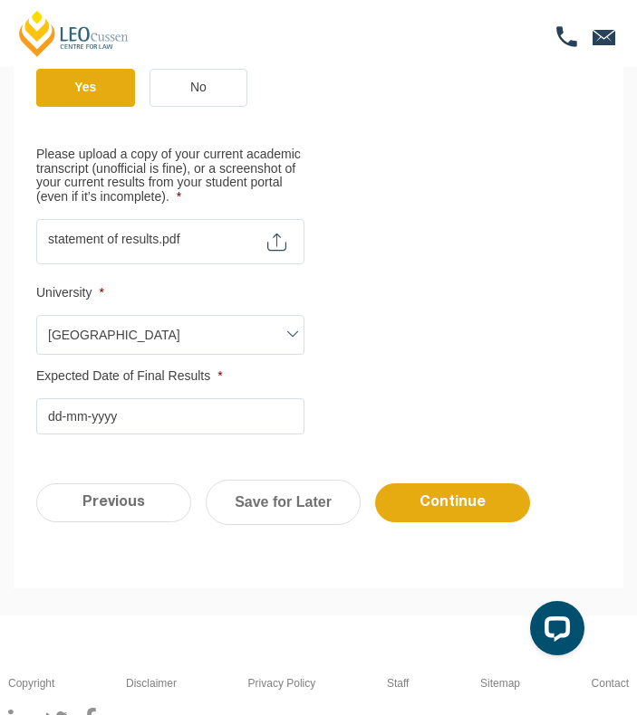
click at [187, 420] on input "Expected Date of Final Results *" at bounding box center [170, 416] width 268 height 36
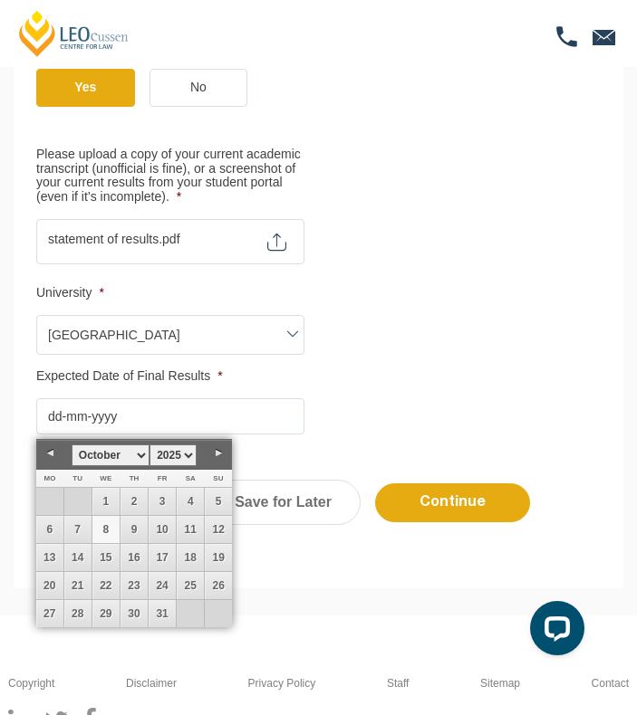
click at [142, 458] on select "January February March April May June July August September October November De…" at bounding box center [111, 456] width 78 height 22
click at [162, 618] on link "28" at bounding box center [161, 613] width 27 height 27
type input "28-11-2025"
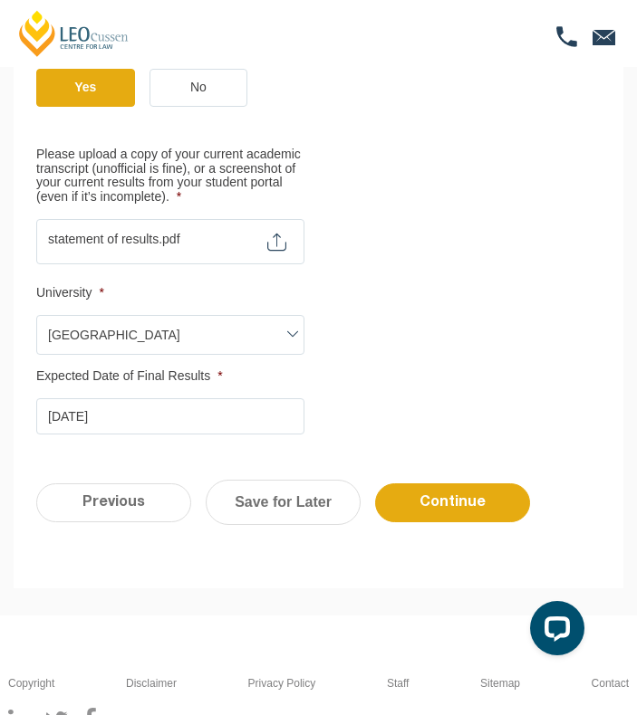
click at [478, 498] on input "Continue" at bounding box center [452, 503] width 155 height 39
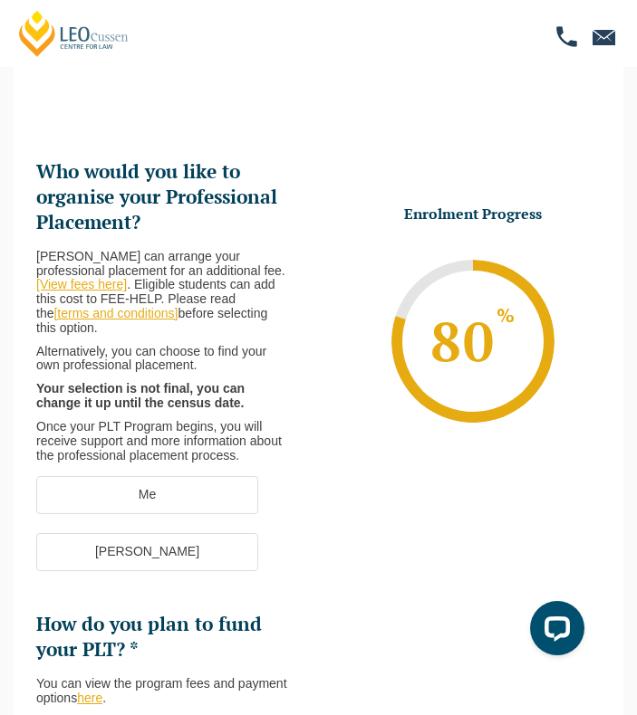
scroll to position [97, 0]
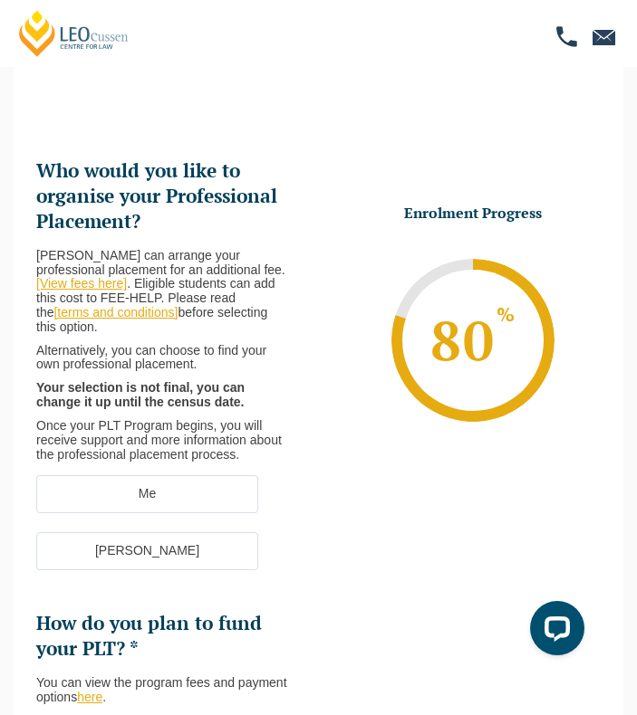
click at [211, 478] on label "Me" at bounding box center [147, 494] width 222 height 38
click at [0, 0] on input "Me" at bounding box center [0, 0] width 0 height 0
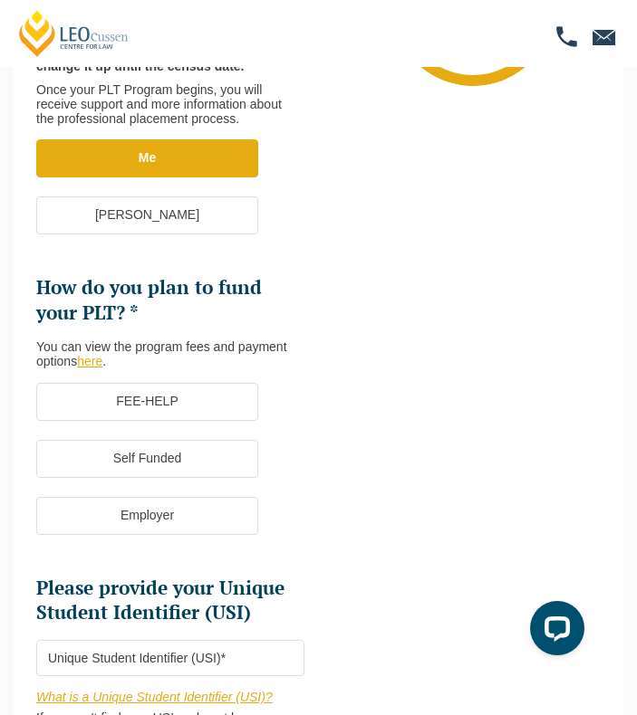
scroll to position [441, 0]
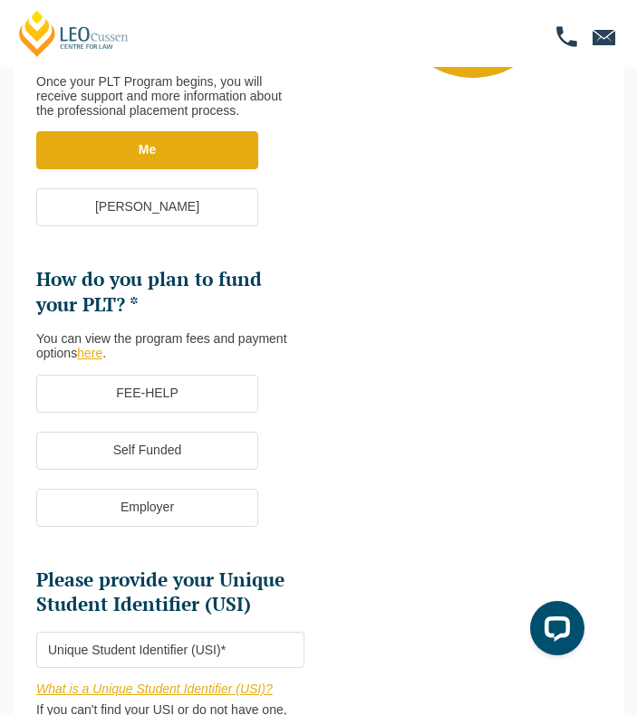
click at [205, 376] on label "FEE-HELP" at bounding box center [147, 394] width 222 height 38
click at [0, 0] on input "FEE-HELP" at bounding box center [0, 0] width 0 height 0
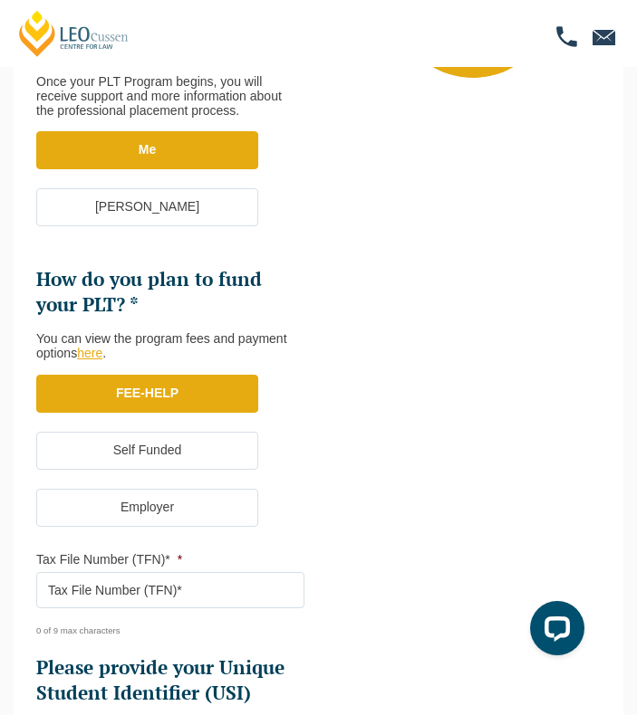
scroll to position [584, 0]
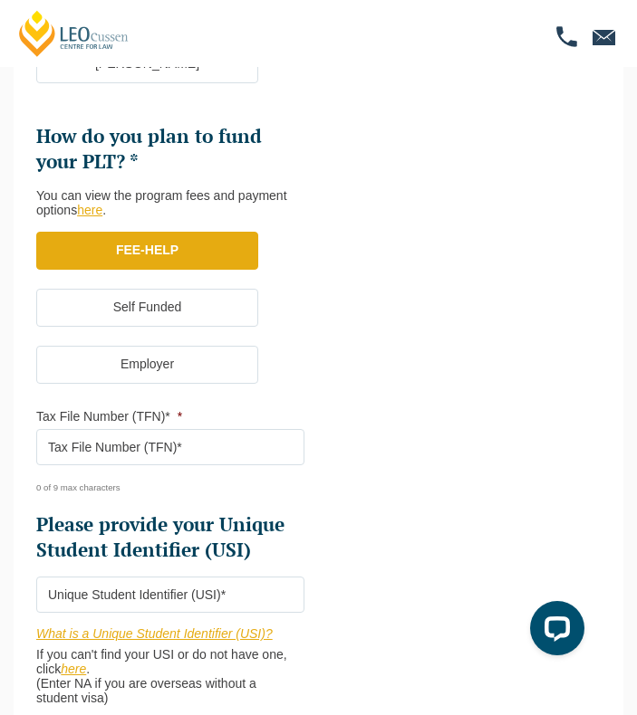
click at [193, 431] on input "Tax File Number (TFN)* *" at bounding box center [170, 447] width 268 height 36
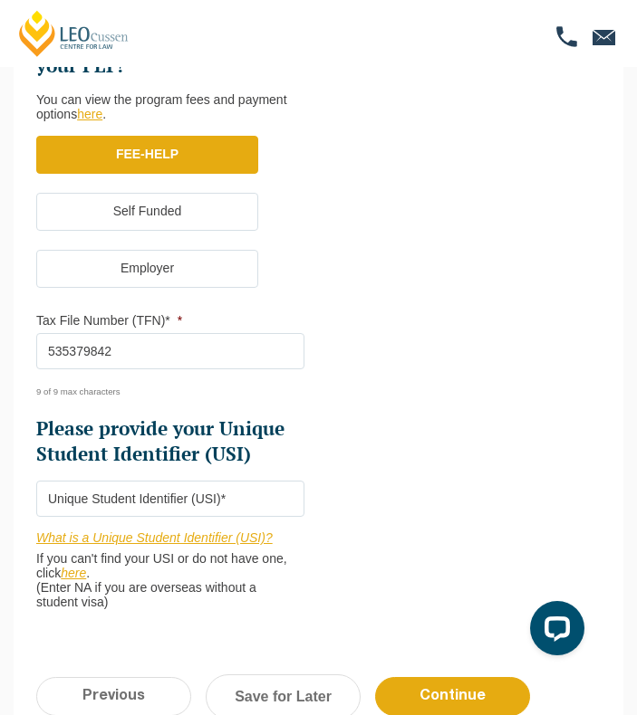
scroll to position [681, 0]
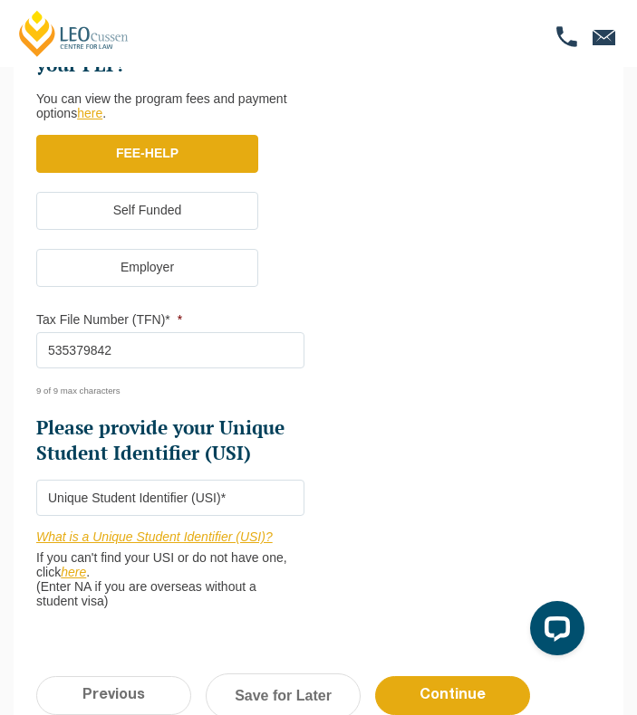
type input "535379842"
click at [196, 480] on input "Please provide your Unique Student Identifier (USI) *" at bounding box center [170, 498] width 268 height 36
type input "u7253610"
click at [454, 687] on input "Continue" at bounding box center [452, 695] width 155 height 39
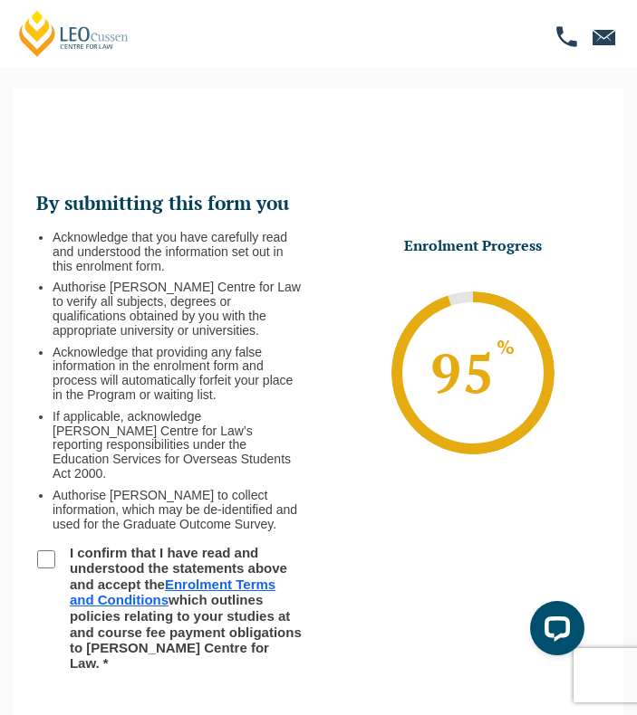
scroll to position [62, 0]
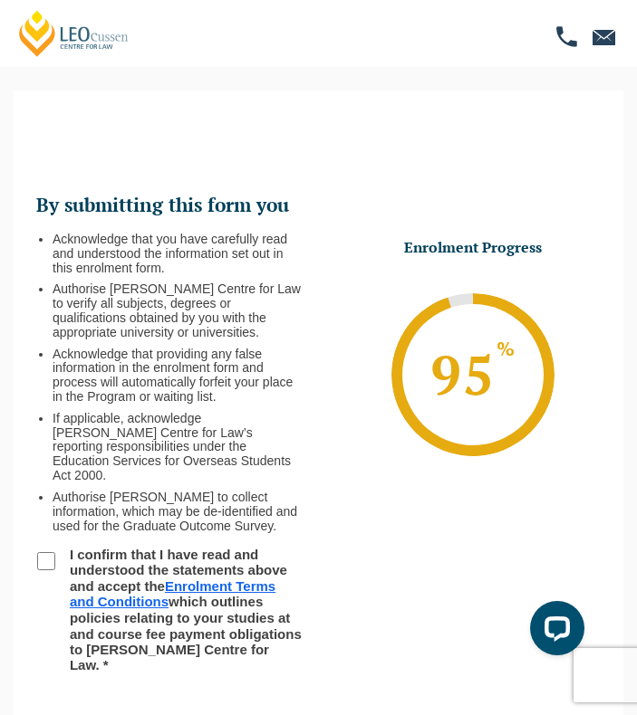
click at [51, 552] on input "I confirm that I have read and understood the statements above and accept the E…" at bounding box center [46, 561] width 18 height 18
checkbox input "true"
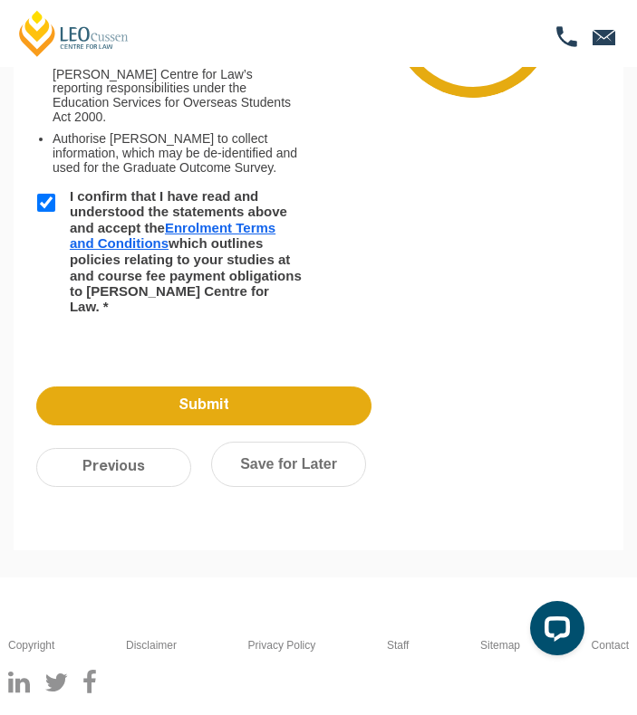
scroll to position [422, 0]
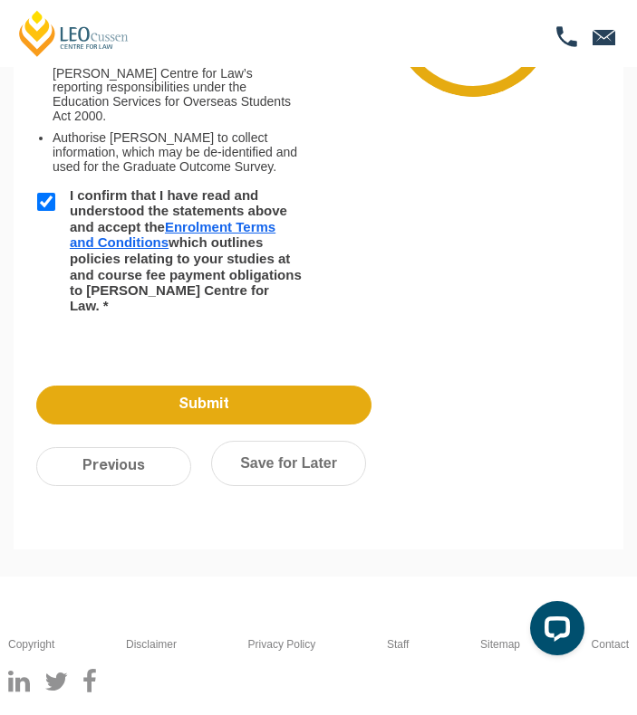
click at [284, 386] on input "Submit" at bounding box center [203, 405] width 335 height 39
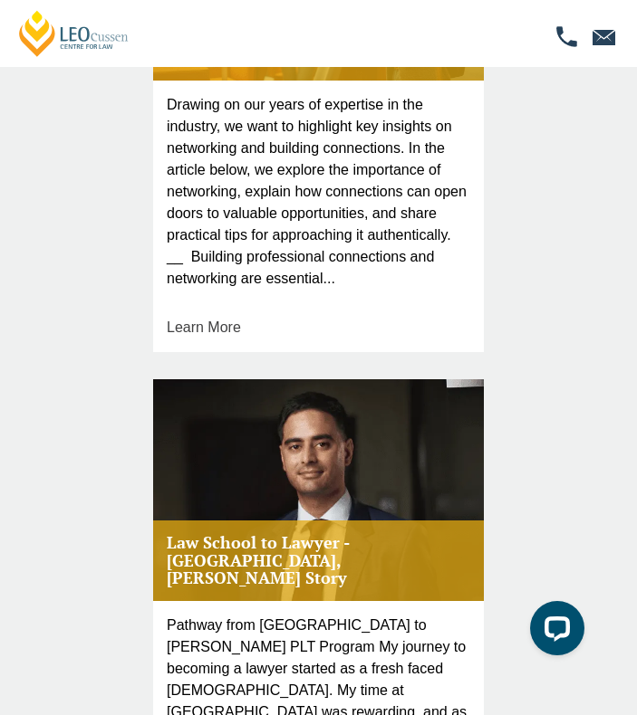
scroll to position [1674, 0]
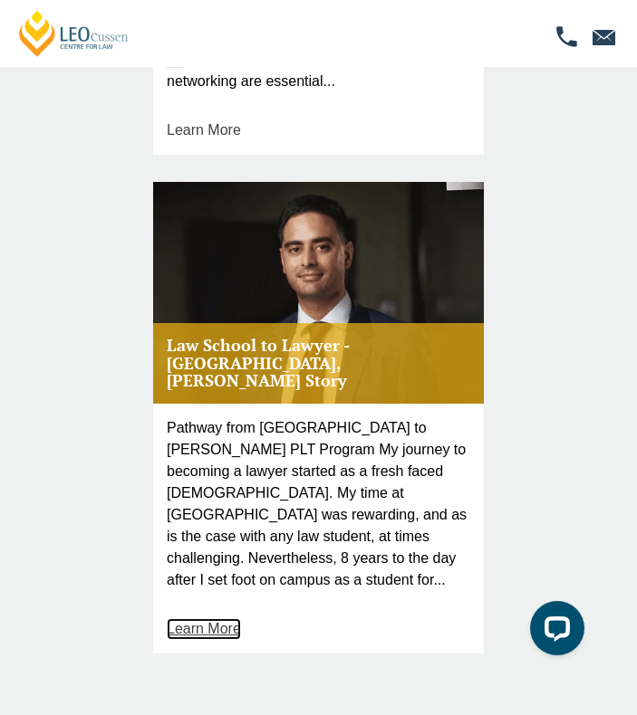
click at [209, 618] on link "Learn More" at bounding box center [204, 629] width 74 height 22
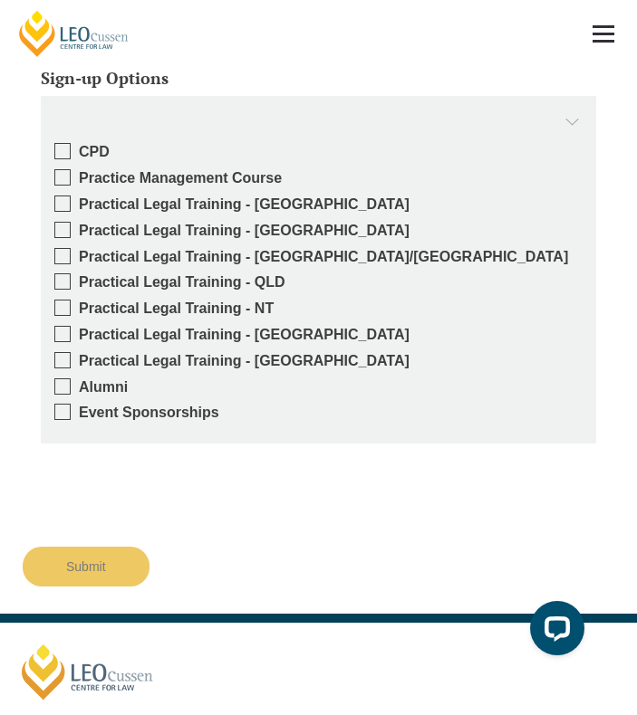
scroll to position [2018, 0]
